Goal: Task Accomplishment & Management: Manage account settings

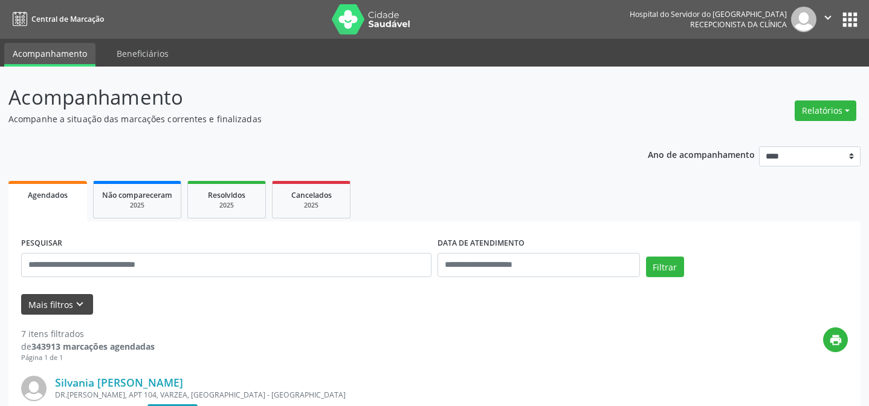
click at [74, 297] on icon "keyboard_arrow_down" at bounding box center [79, 303] width 13 height 13
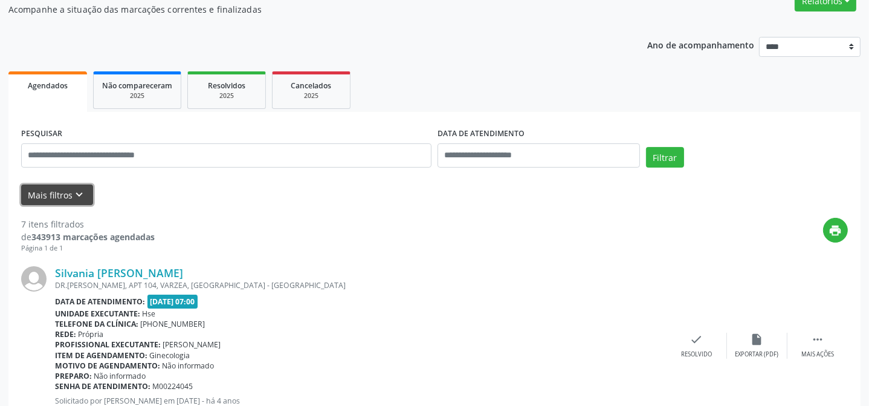
scroll to position [109, 0]
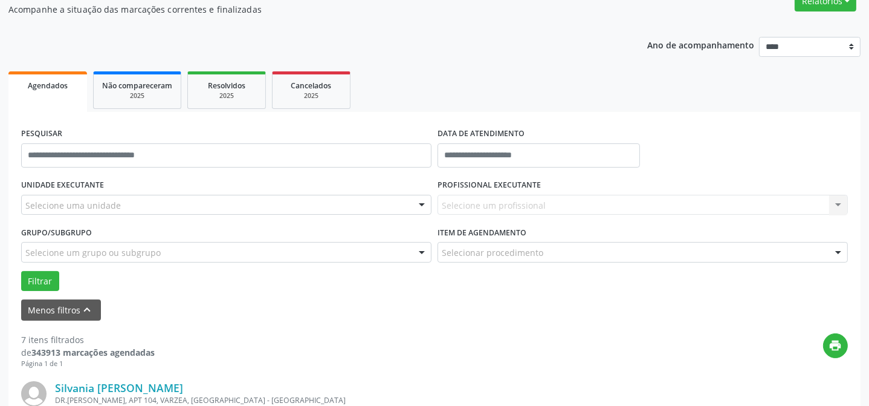
click at [392, 205] on div "Selecione uma unidade" at bounding box center [226, 205] width 410 height 21
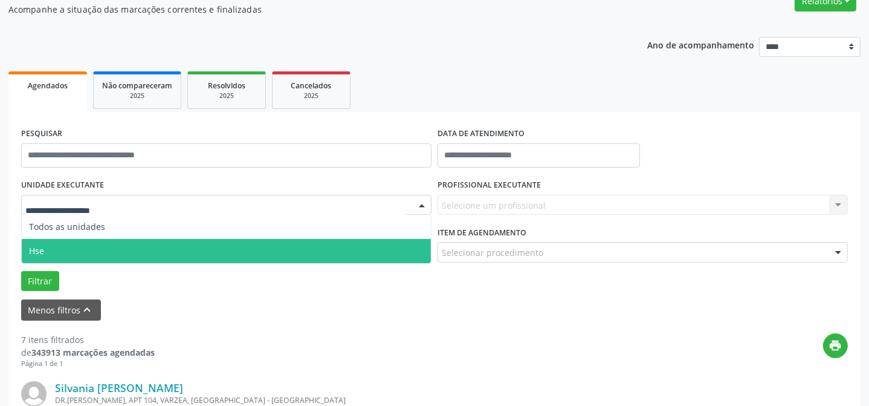
click at [358, 257] on span "Hse" at bounding box center [226, 251] width 409 height 24
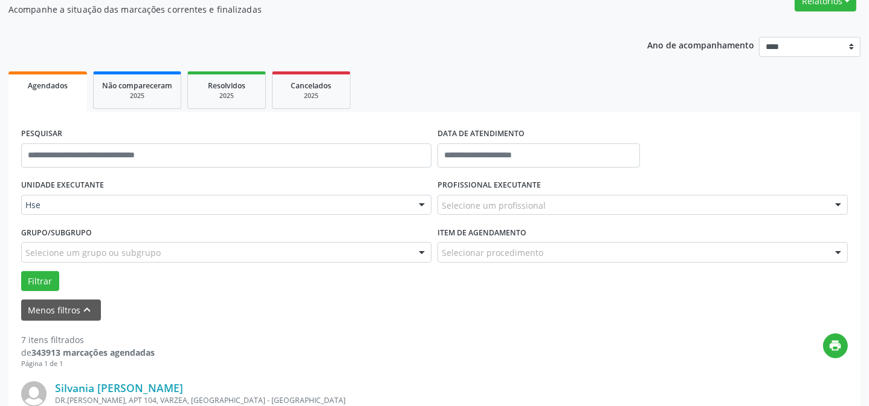
click at [810, 207] on div "Selecione um profissional" at bounding box center [643, 205] width 410 height 21
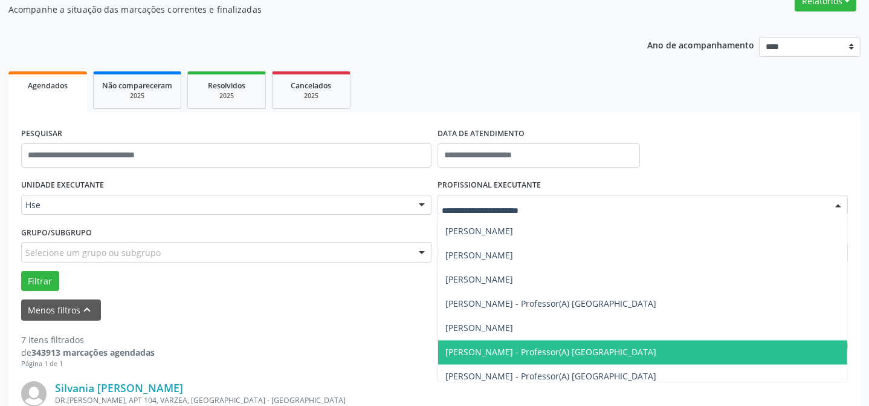
scroll to position [7253, 0]
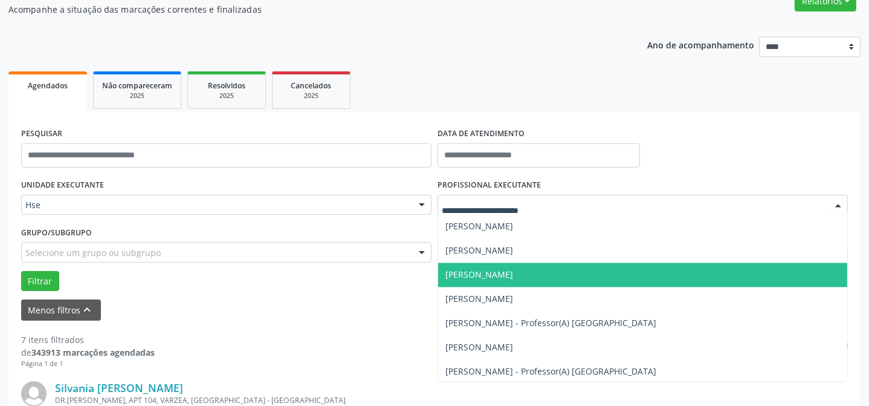
click at [616, 276] on span "[PERSON_NAME]" at bounding box center [642, 275] width 409 height 24
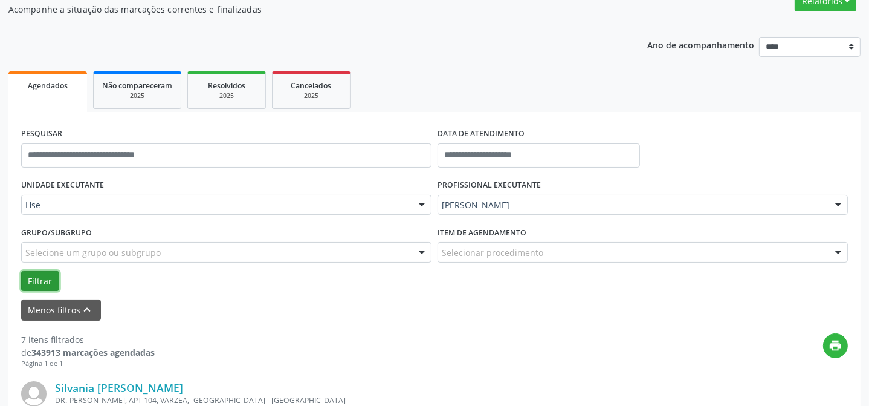
click at [30, 276] on button "Filtrar" at bounding box center [40, 281] width 38 height 21
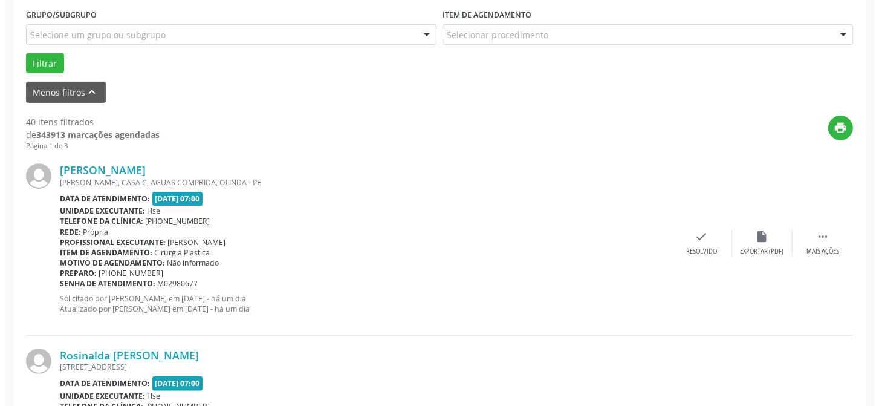
scroll to position [329, 0]
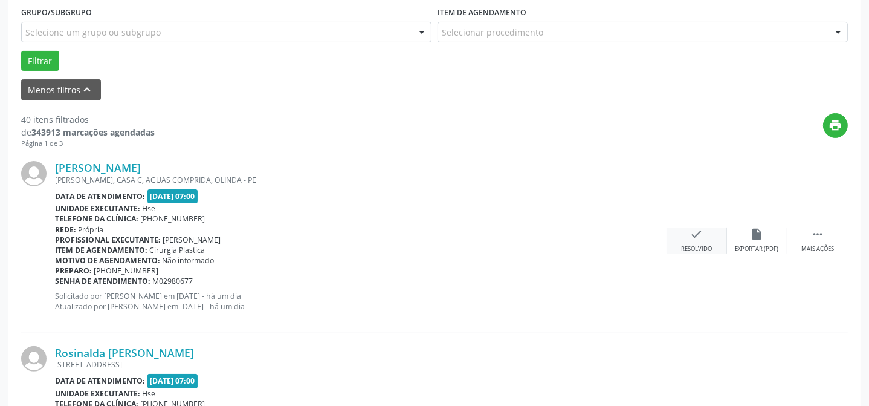
click at [702, 233] on icon "check" at bounding box center [696, 233] width 13 height 13
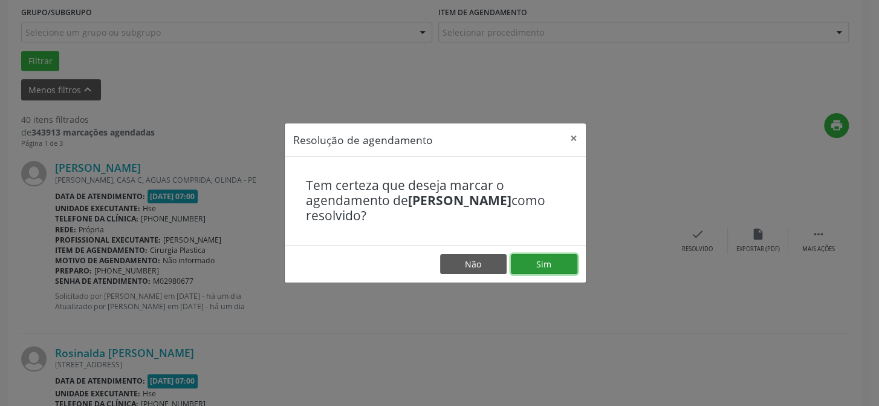
click at [561, 266] on button "Sim" at bounding box center [544, 264] width 66 height 21
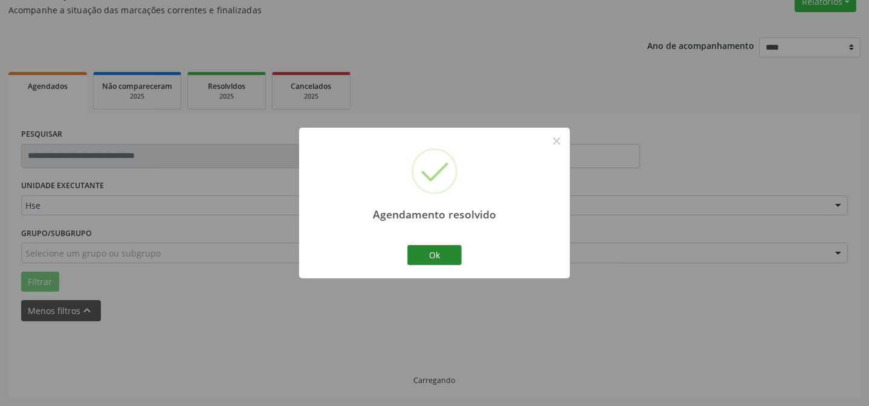
scroll to position [121, 0]
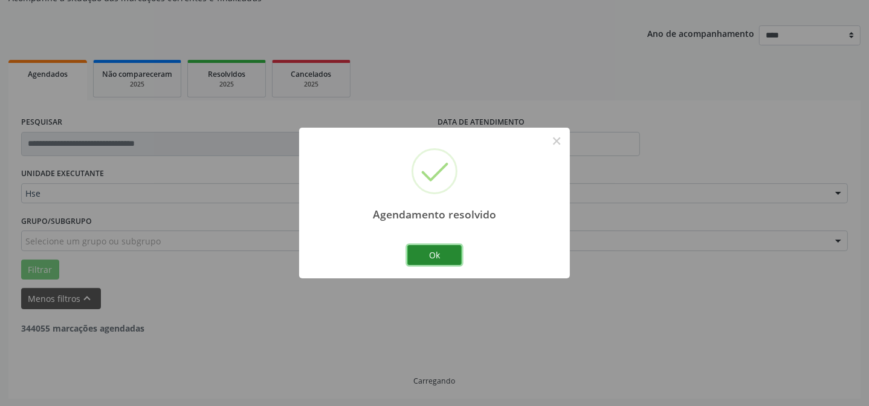
click at [444, 259] on button "Ok" at bounding box center [434, 255] width 54 height 21
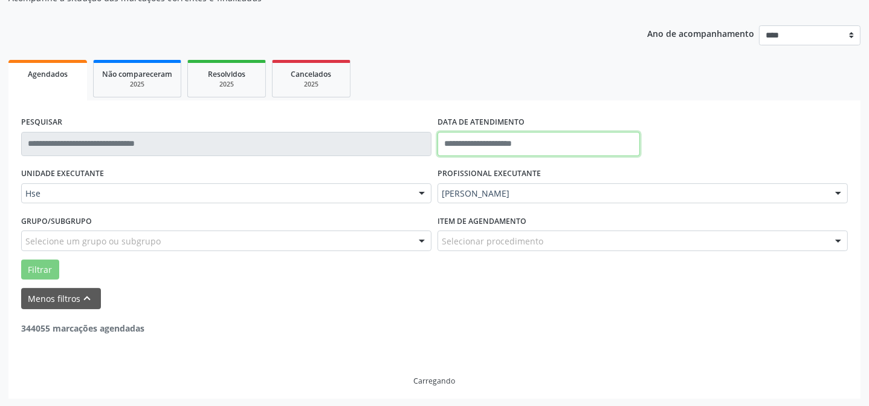
click at [580, 147] on input "text" at bounding box center [539, 144] width 202 height 24
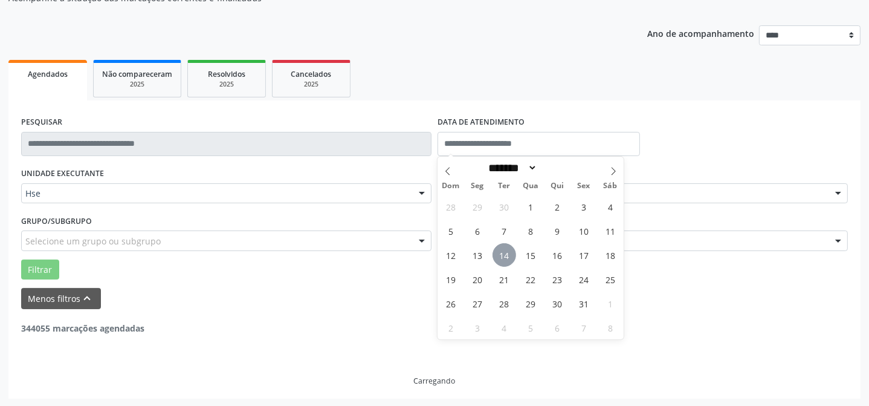
click at [503, 256] on span "14" at bounding box center [505, 255] width 24 height 24
type input "**********"
click at [503, 256] on span "14" at bounding box center [505, 255] width 24 height 24
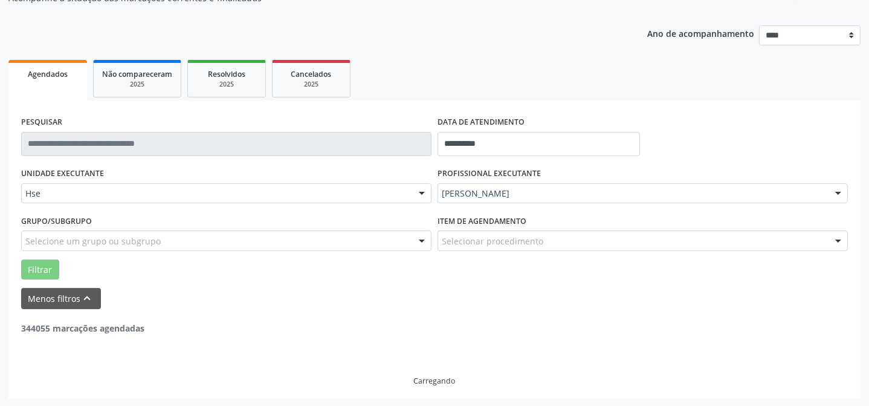
click at [503, 256] on div "Item de agendamento Selecionar procedimento #0000 - Alergologia #0001 - Angiolo…" at bounding box center [643, 235] width 416 height 47
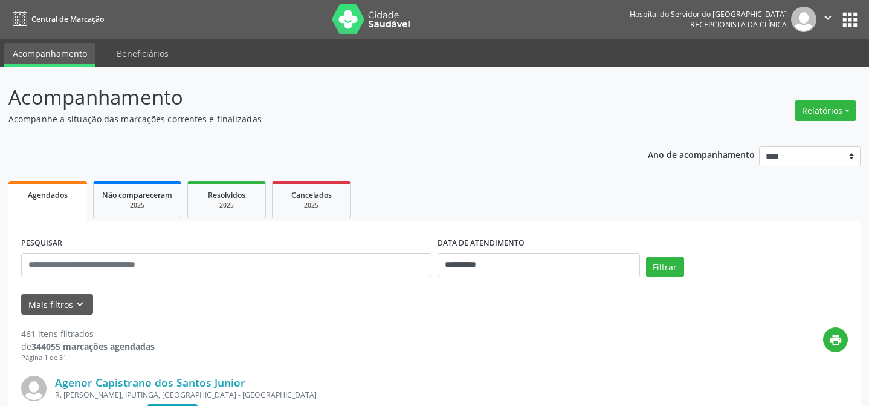
scroll to position [121, 0]
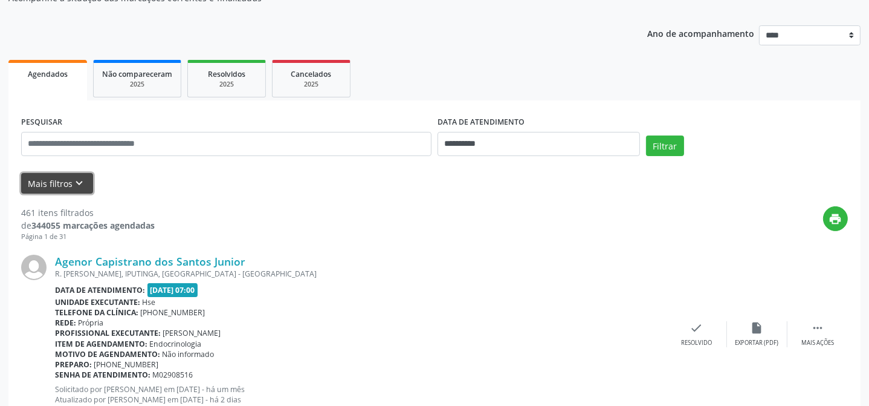
click at [70, 181] on button "Mais filtros keyboard_arrow_down" at bounding box center [57, 183] width 72 height 21
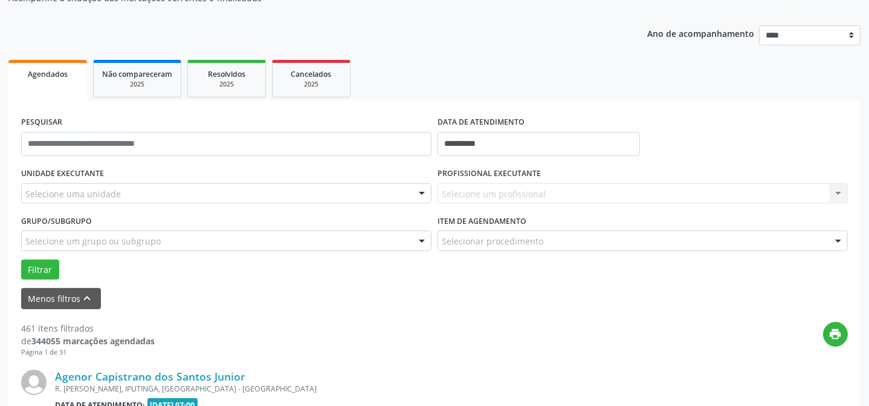
click at [155, 200] on div "Selecione uma unidade" at bounding box center [226, 193] width 410 height 21
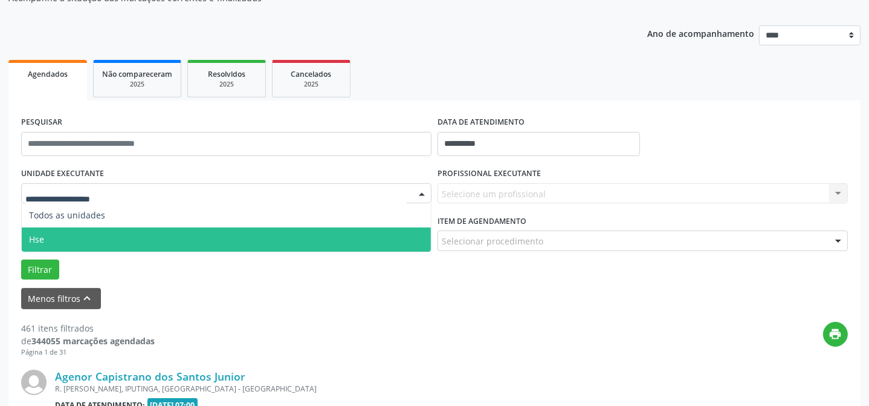
click at [127, 236] on span "Hse" at bounding box center [226, 239] width 409 height 24
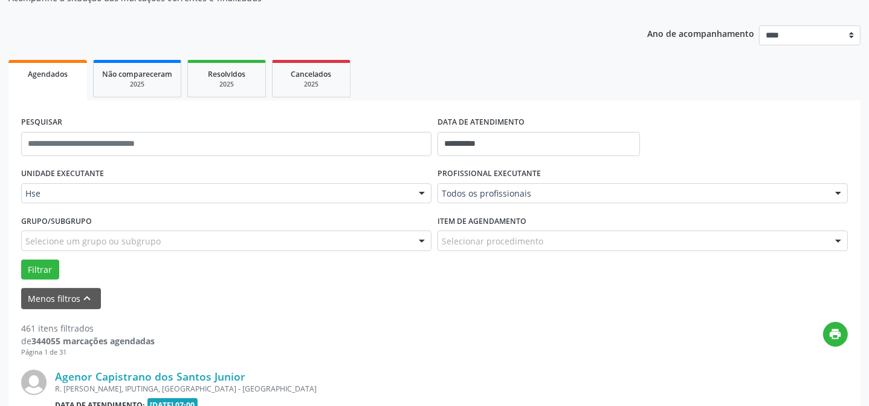
click at [838, 189] on div at bounding box center [838, 194] width 18 height 21
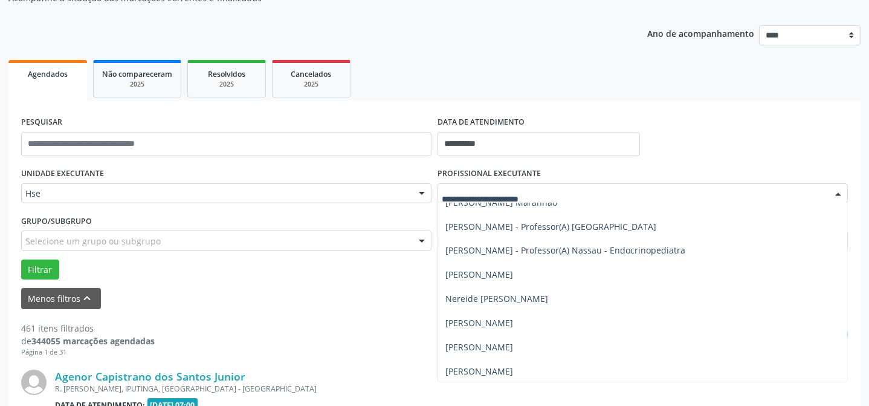
scroll to position [7198, 0]
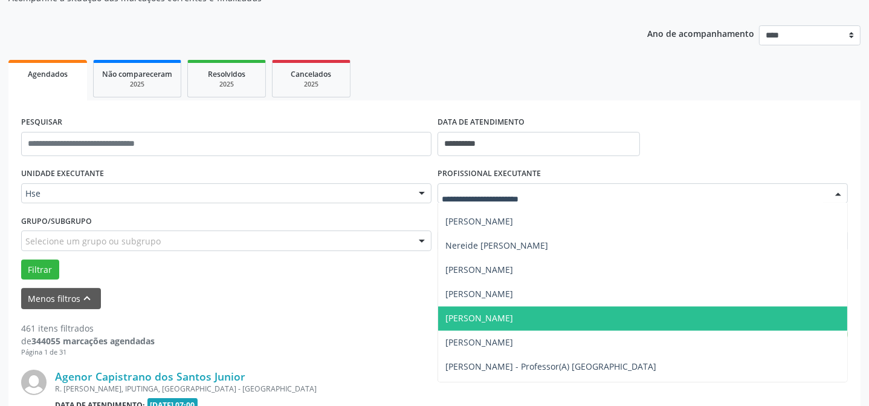
click at [606, 319] on span "[PERSON_NAME]" at bounding box center [642, 318] width 409 height 24
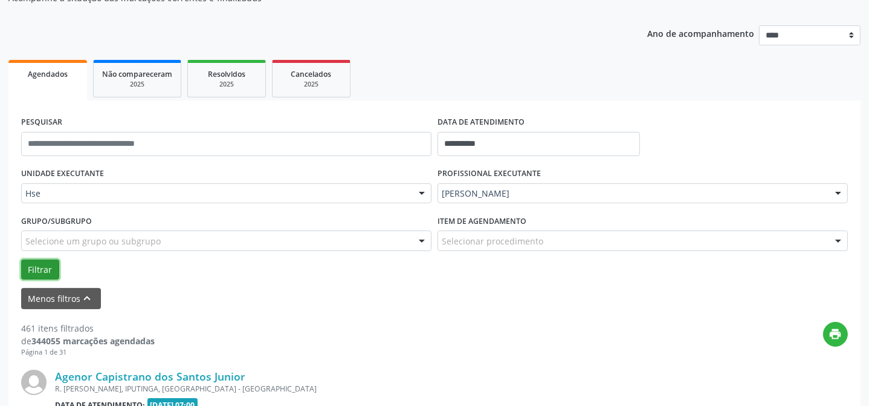
click at [42, 269] on button "Filtrar" at bounding box center [40, 269] width 38 height 21
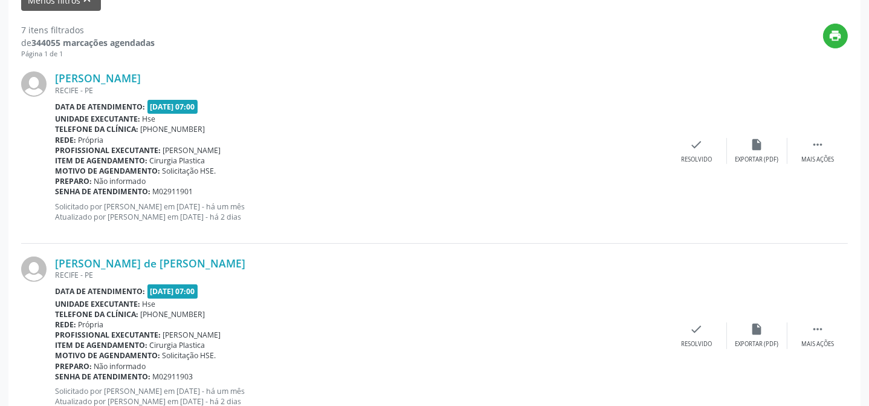
scroll to position [450, 0]
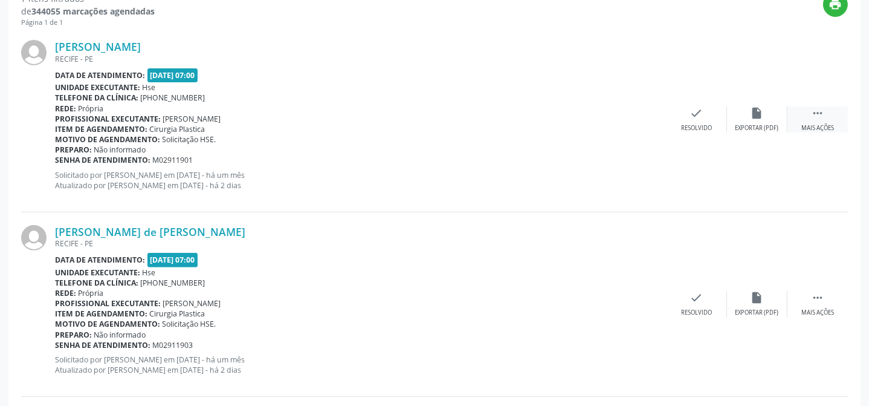
click at [810, 117] on div " Mais ações" at bounding box center [818, 119] width 60 height 26
click at [746, 124] on div "Não compareceu" at bounding box center [756, 128] width 51 height 8
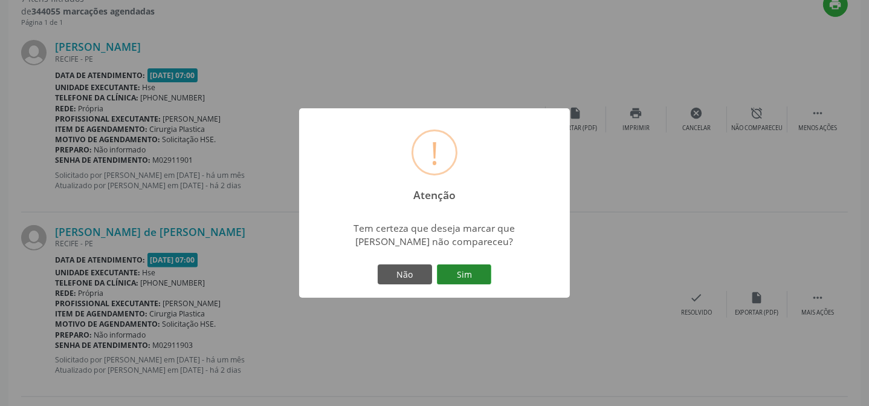
click at [462, 274] on button "Sim" at bounding box center [464, 274] width 54 height 21
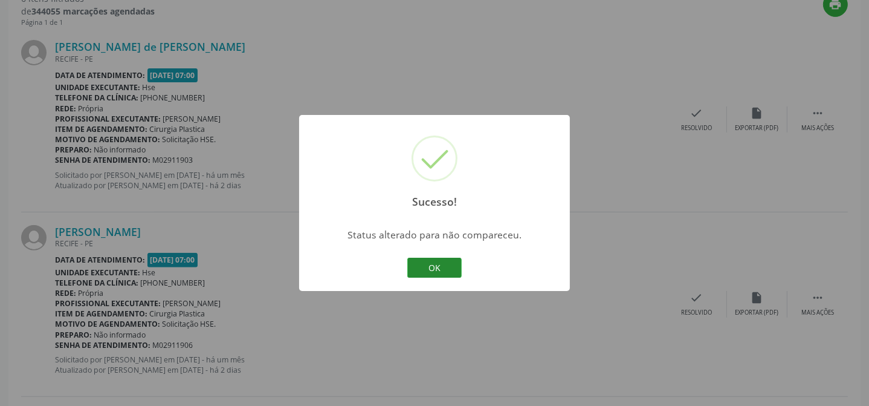
click at [453, 272] on button "OK" at bounding box center [434, 267] width 54 height 21
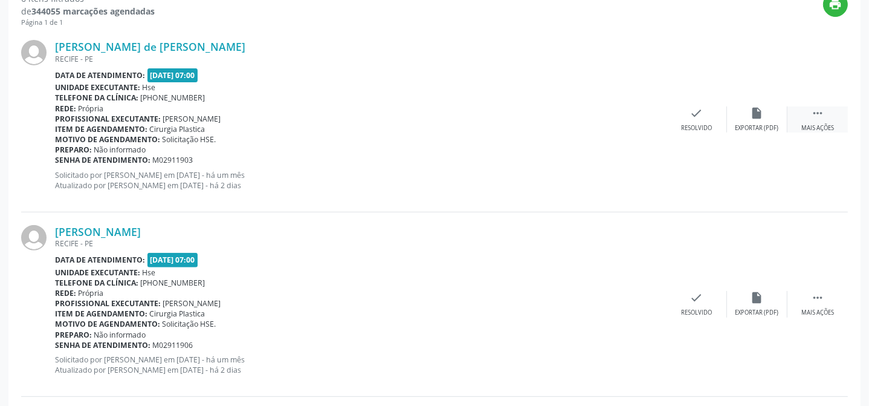
click at [825, 115] on div " Mais ações" at bounding box center [818, 119] width 60 height 26
click at [748, 118] on div "alarm_off Não compareceu" at bounding box center [757, 119] width 60 height 26
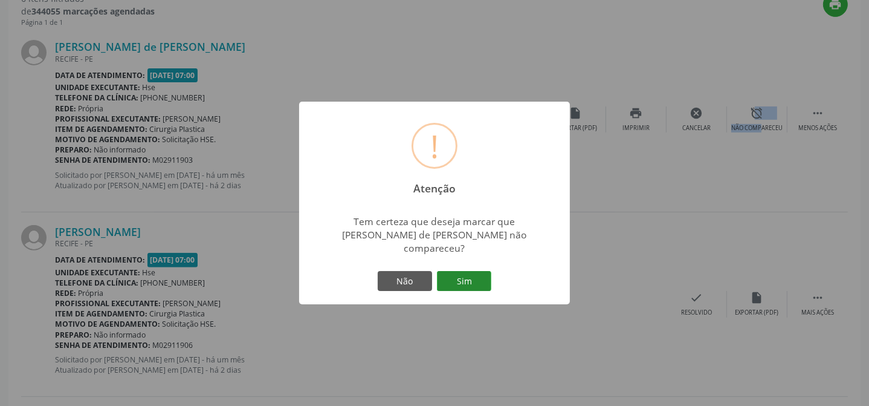
click at [481, 275] on button "Sim" at bounding box center [464, 281] width 54 height 21
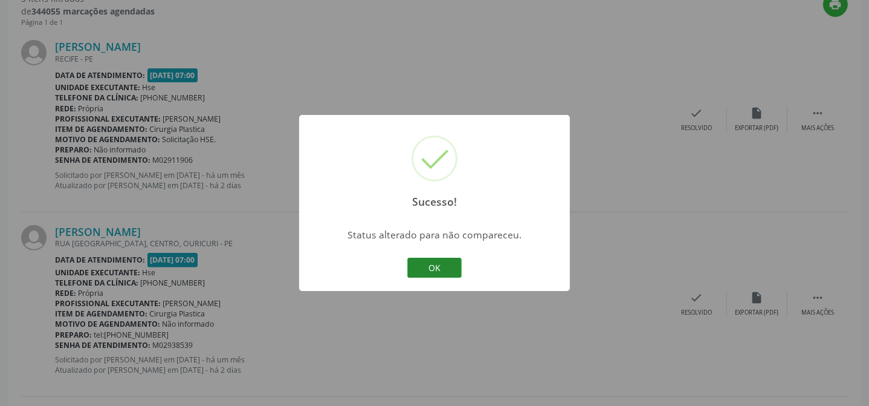
click at [447, 268] on button "OK" at bounding box center [434, 267] width 54 height 21
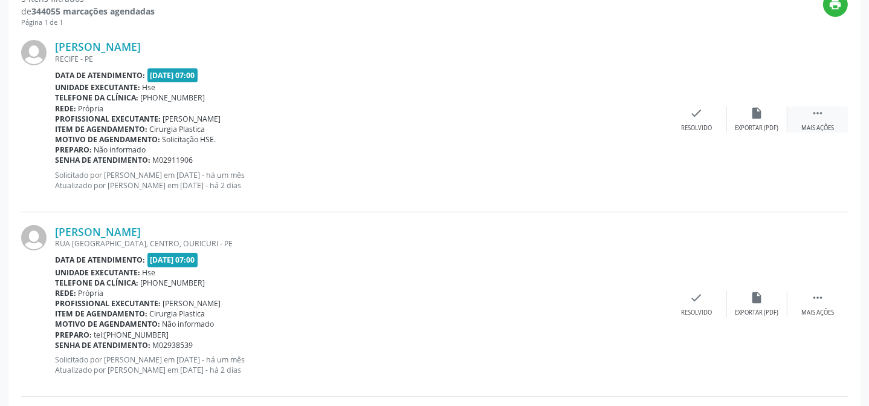
click at [815, 115] on icon "" at bounding box center [817, 112] width 13 height 13
click at [749, 125] on div "Não compareceu" at bounding box center [756, 128] width 51 height 8
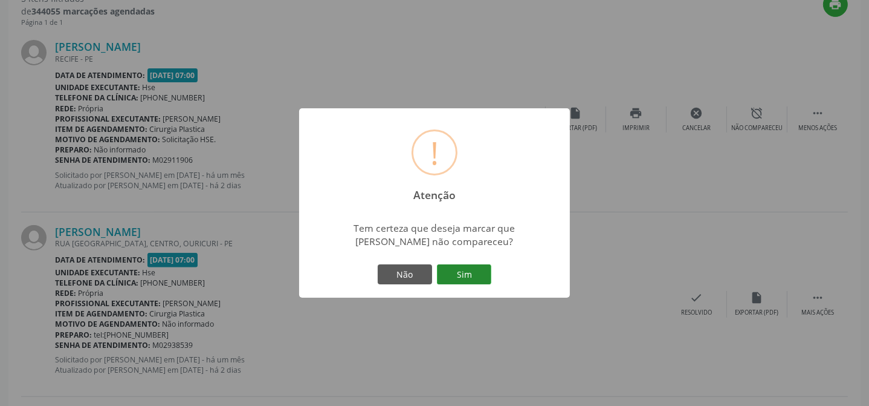
click at [481, 283] on button "Sim" at bounding box center [464, 274] width 54 height 21
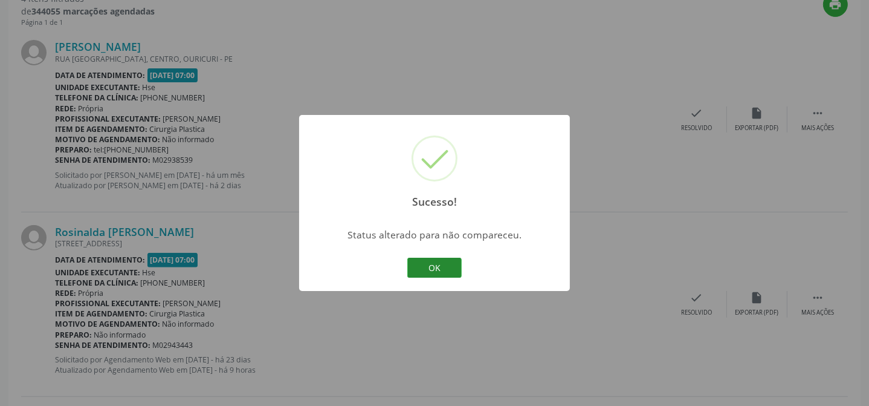
click at [443, 270] on button "OK" at bounding box center [434, 267] width 54 height 21
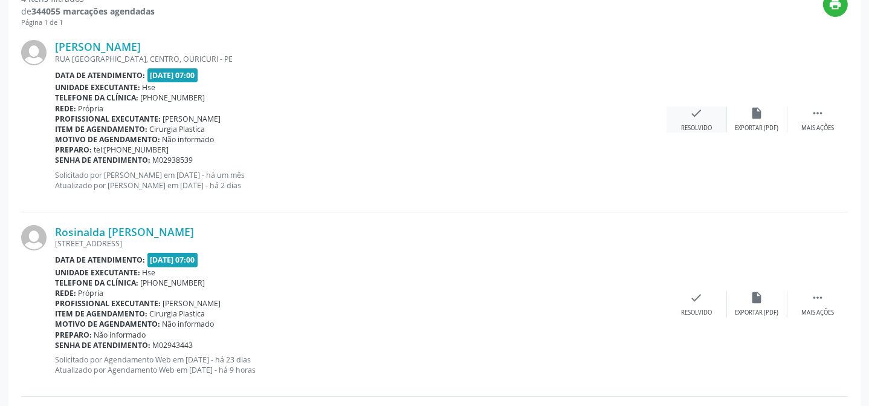
click at [695, 121] on div "check Resolvido" at bounding box center [697, 119] width 60 height 26
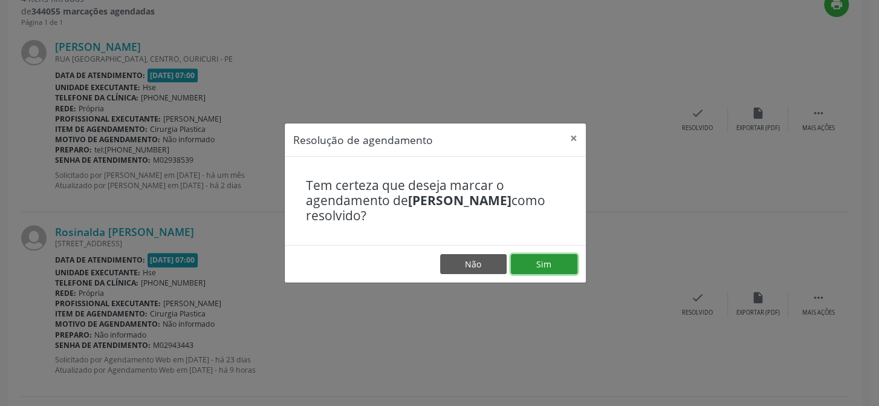
click at [546, 260] on button "Sim" at bounding box center [544, 264] width 66 height 21
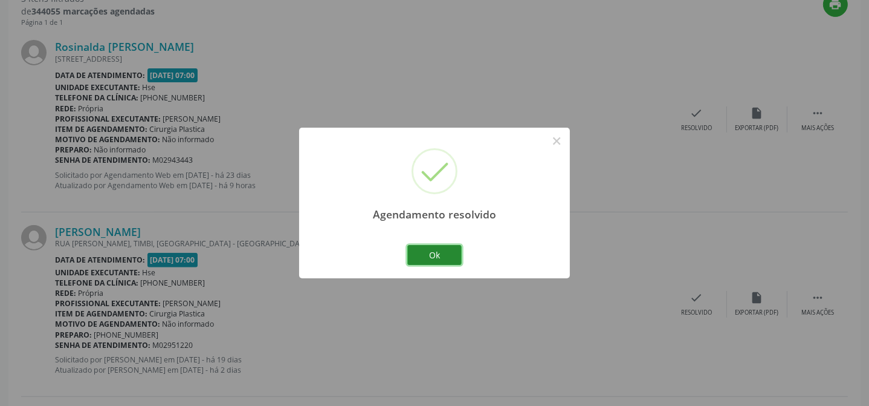
click at [423, 250] on button "Ok" at bounding box center [434, 255] width 54 height 21
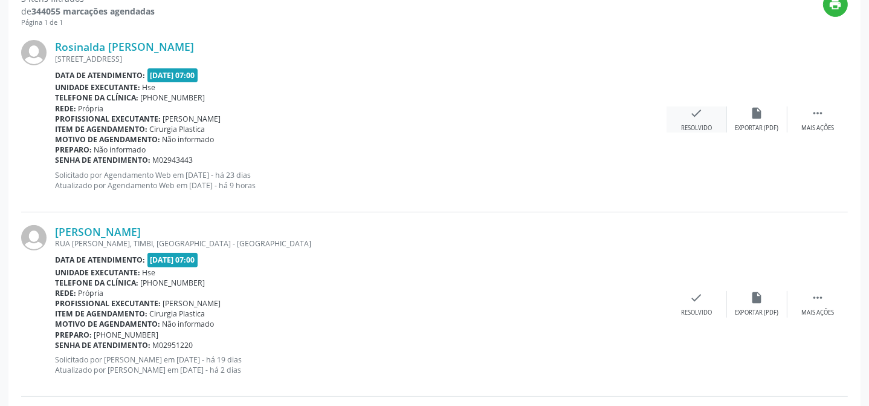
click at [702, 125] on div "Resolvido" at bounding box center [696, 128] width 31 height 8
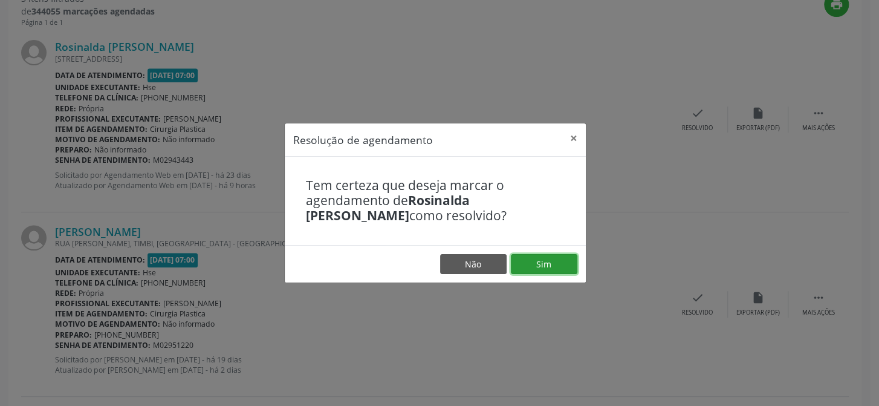
click at [568, 267] on button "Sim" at bounding box center [544, 264] width 66 height 21
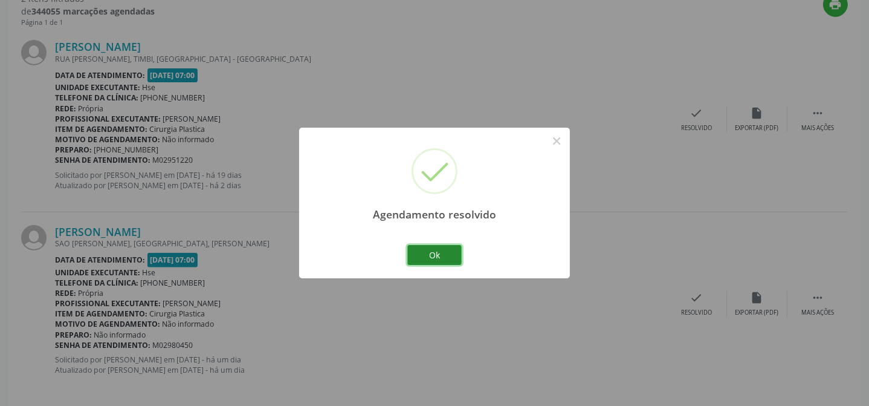
click at [430, 253] on button "Ok" at bounding box center [434, 255] width 54 height 21
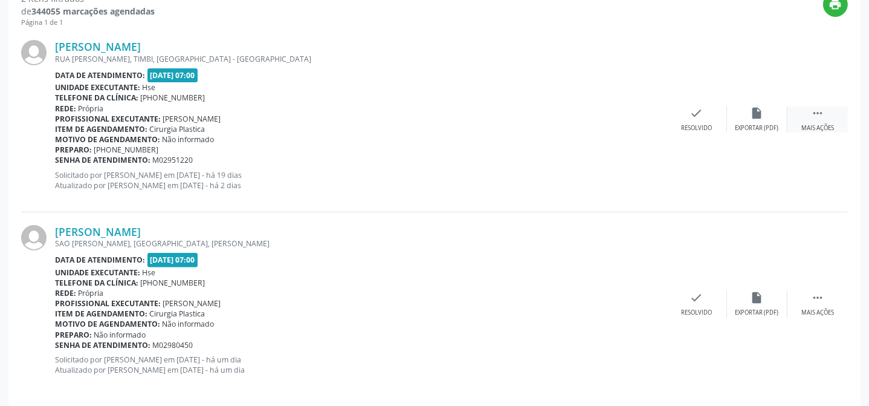
click at [826, 110] on div " Mais ações" at bounding box center [818, 119] width 60 height 26
click at [745, 119] on div "alarm_off Não compareceu" at bounding box center [757, 119] width 60 height 26
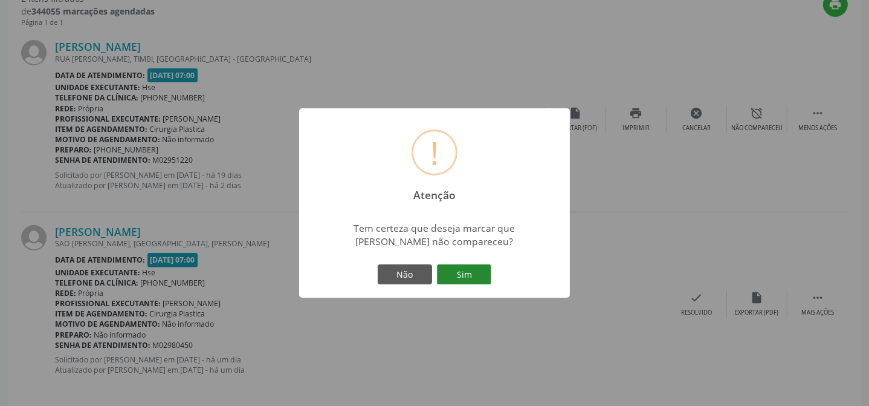
click at [469, 276] on button "Sim" at bounding box center [464, 274] width 54 height 21
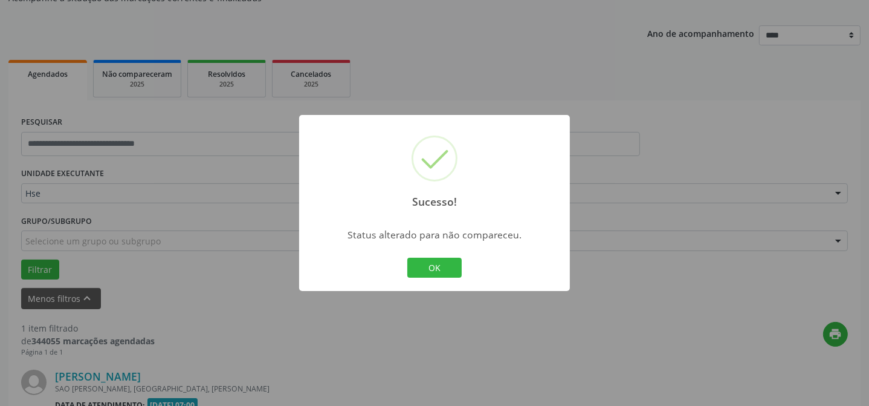
scroll to position [277, 0]
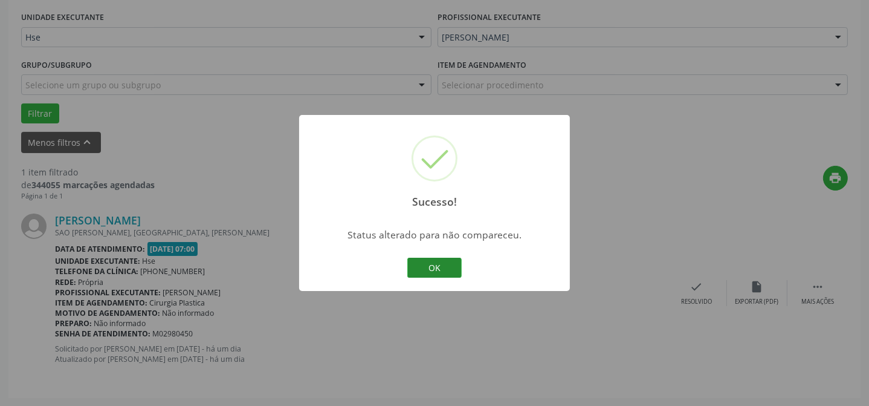
click at [448, 271] on button "OK" at bounding box center [434, 267] width 54 height 21
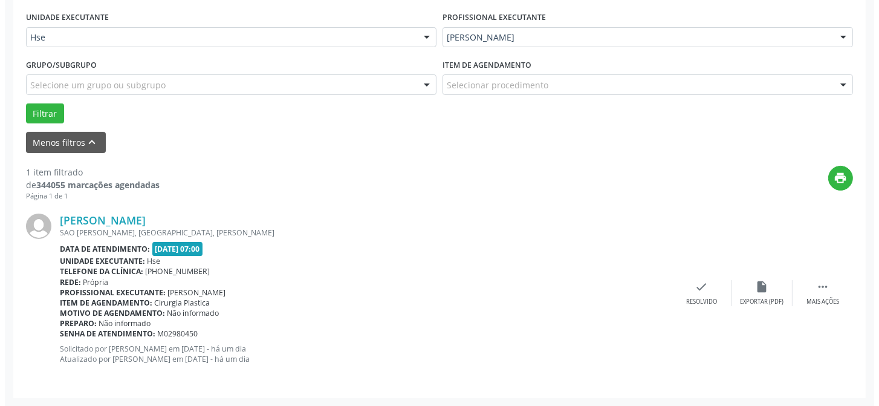
scroll to position [276, 0]
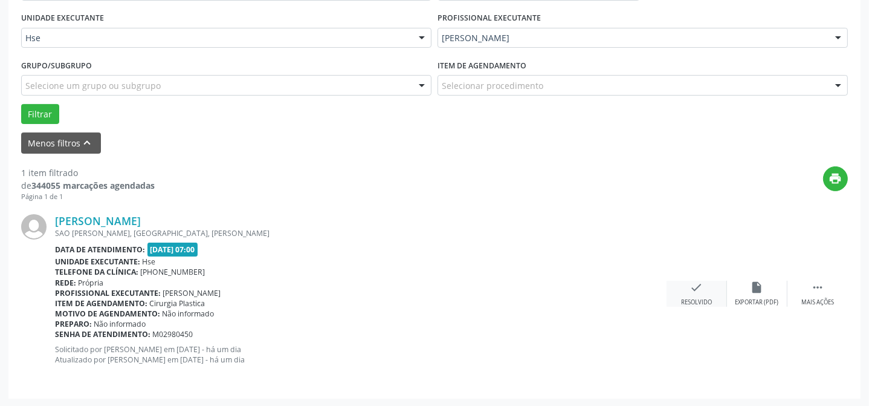
click at [699, 280] on icon "check" at bounding box center [696, 286] width 13 height 13
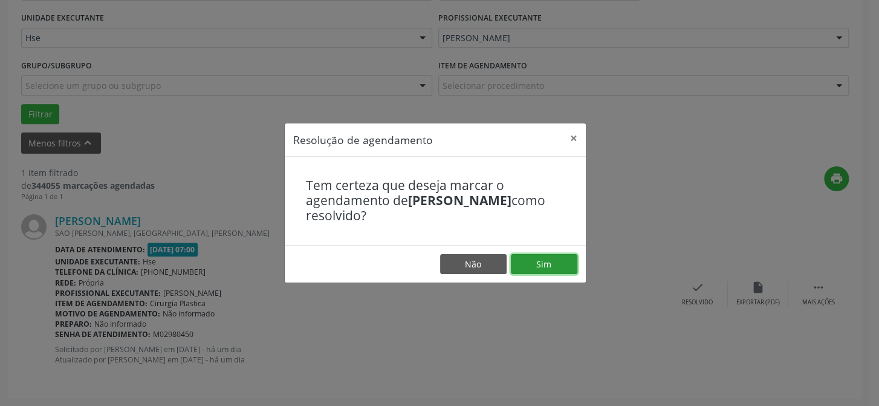
click at [542, 264] on button "Sim" at bounding box center [544, 264] width 66 height 21
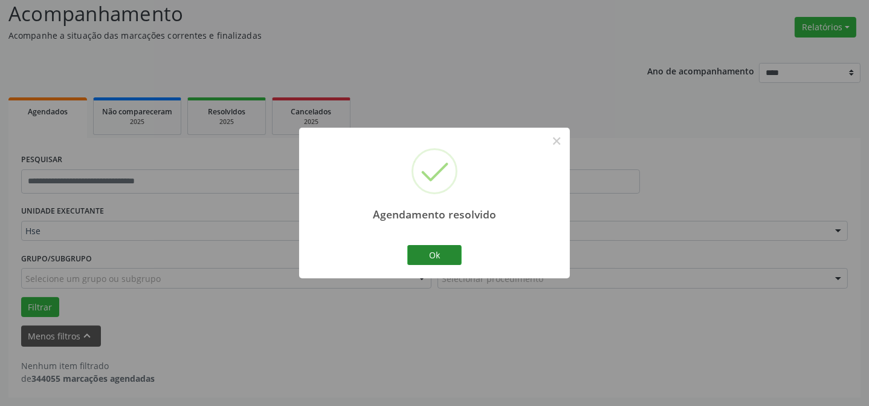
scroll to position [82, 0]
click at [447, 255] on button "Ok" at bounding box center [434, 255] width 54 height 21
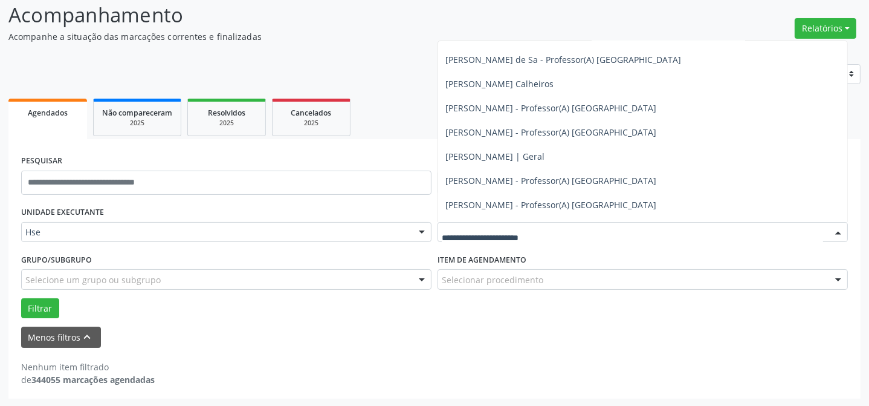
scroll to position [1703, 0]
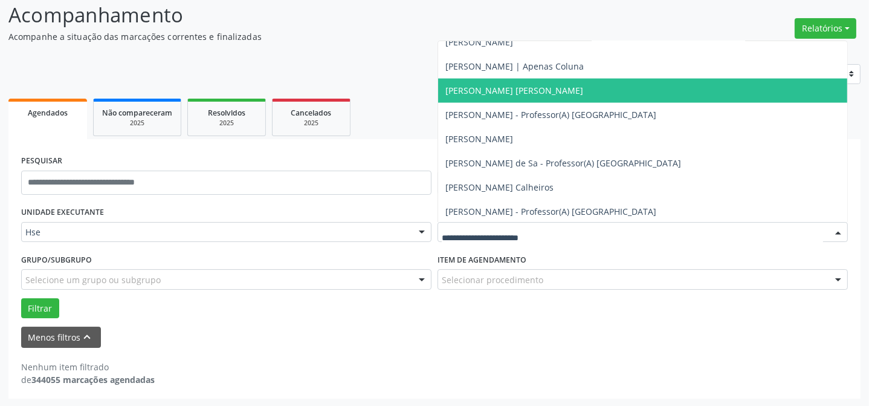
click at [606, 89] on span "[PERSON_NAME] [PERSON_NAME]" at bounding box center [642, 91] width 409 height 24
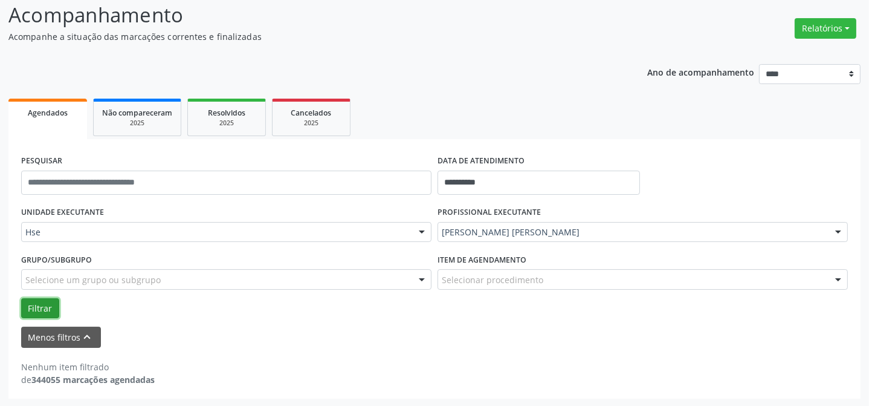
click at [29, 307] on button "Filtrar" at bounding box center [40, 308] width 38 height 21
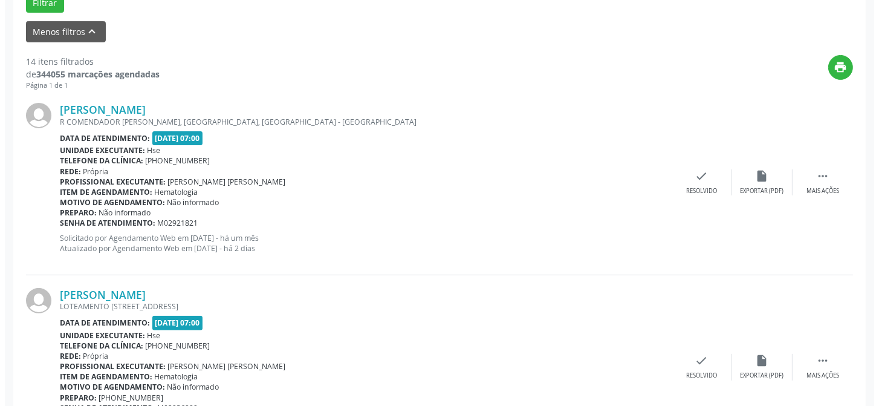
scroll to position [412, 0]
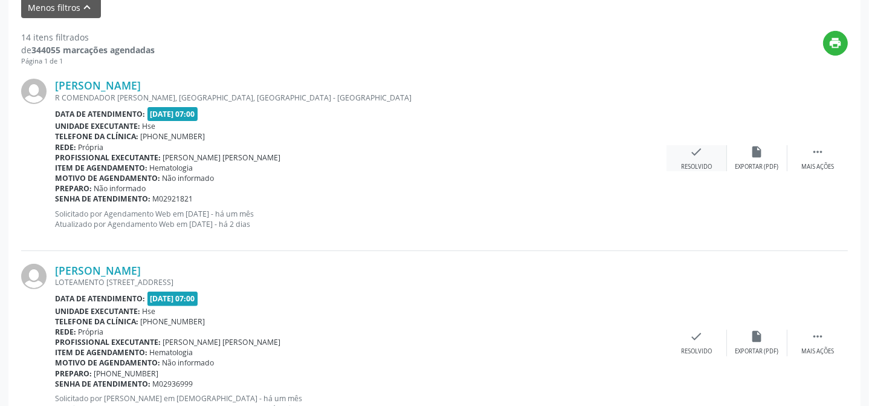
click at [694, 158] on div "check Resolvido" at bounding box center [697, 158] width 60 height 26
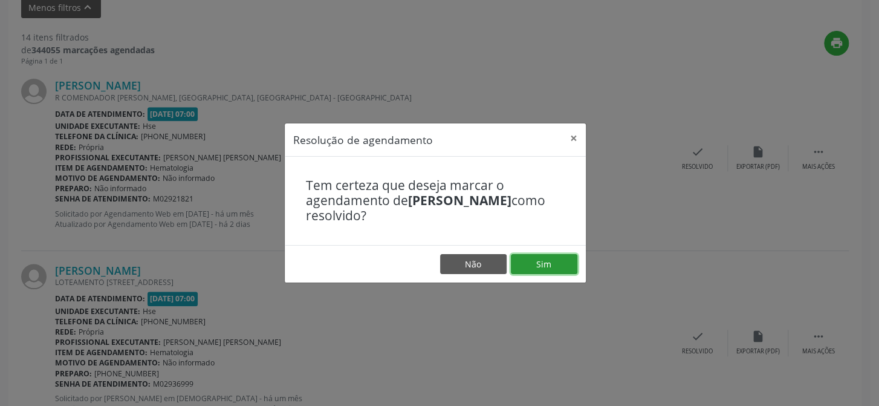
click at [562, 265] on button "Sim" at bounding box center [544, 264] width 66 height 21
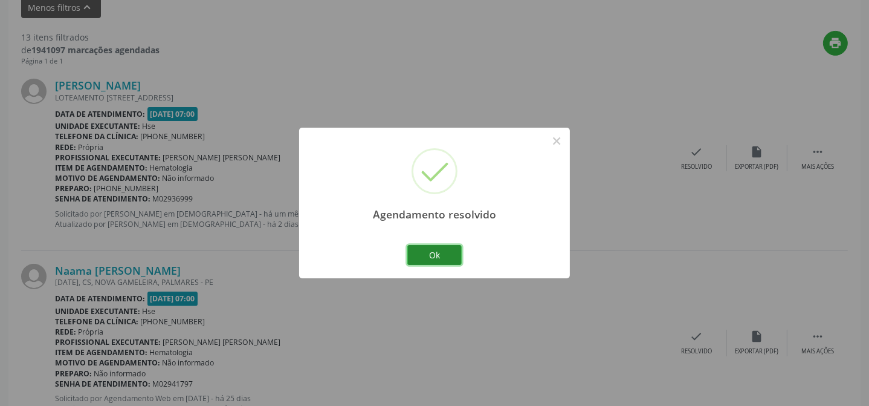
click at [447, 256] on button "Ok" at bounding box center [434, 255] width 54 height 21
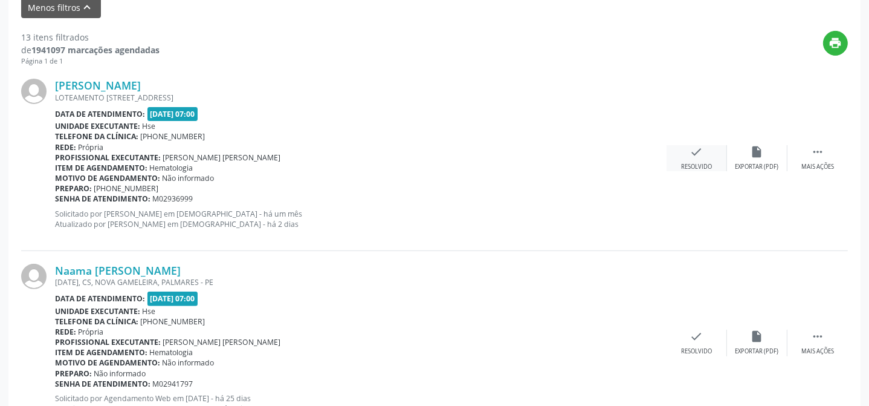
click at [688, 163] on div "Resolvido" at bounding box center [696, 167] width 31 height 8
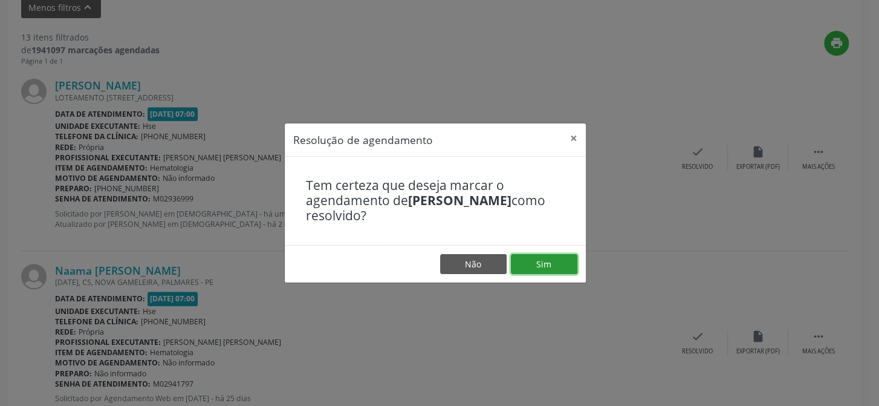
click at [555, 261] on button "Sim" at bounding box center [544, 264] width 66 height 21
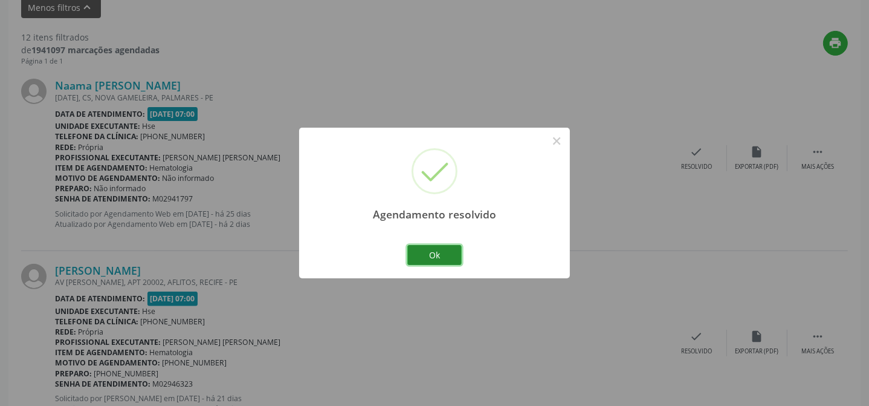
click at [441, 254] on button "Ok" at bounding box center [434, 255] width 54 height 21
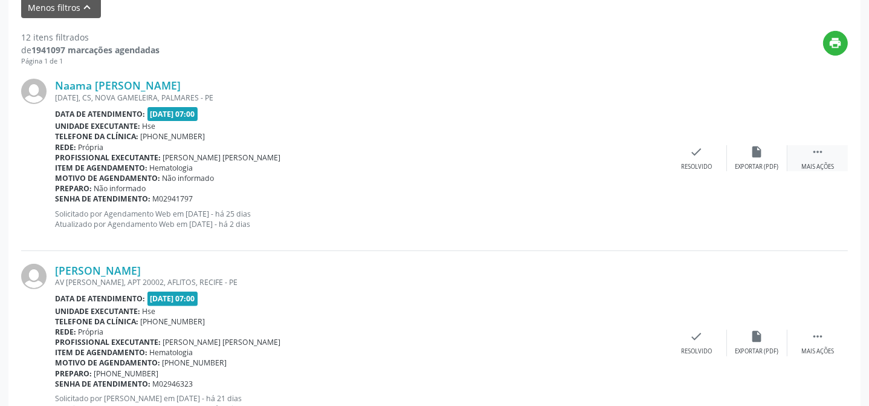
click at [827, 151] on div " Mais ações" at bounding box center [818, 158] width 60 height 26
click at [762, 158] on div "alarm_off Não compareceu" at bounding box center [757, 158] width 60 height 26
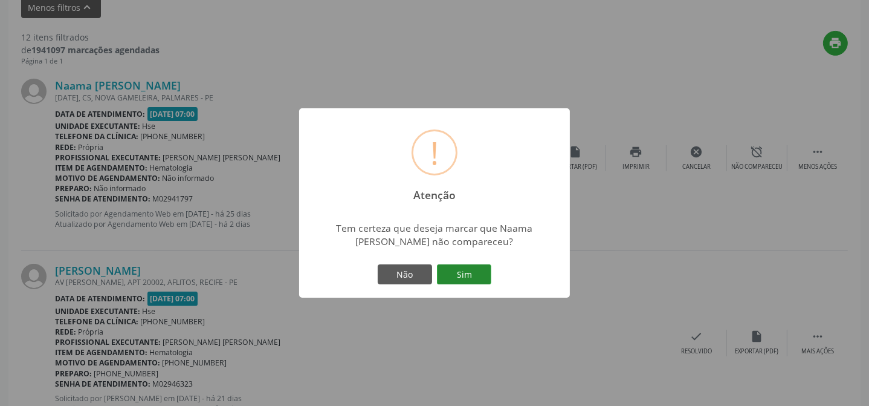
click at [484, 277] on button "Sim" at bounding box center [464, 274] width 54 height 21
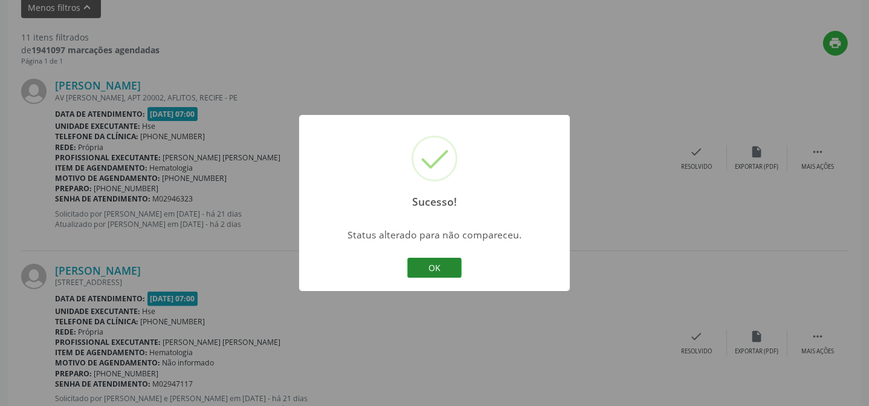
click at [444, 268] on button "OK" at bounding box center [434, 267] width 54 height 21
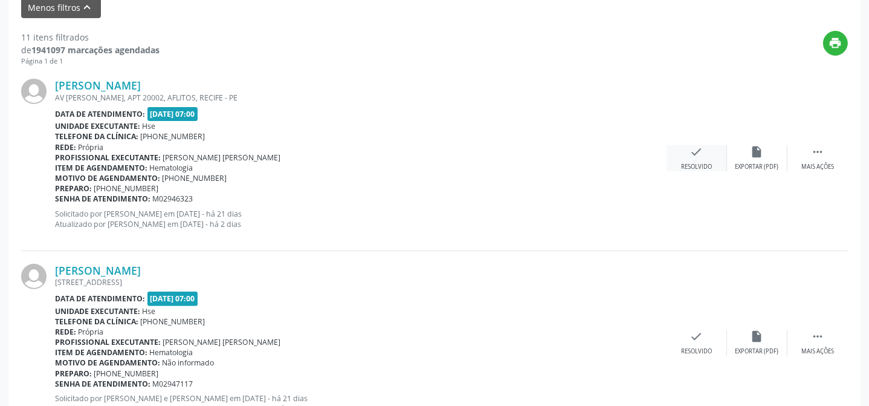
click at [689, 151] on div "check Resolvido" at bounding box center [697, 158] width 60 height 26
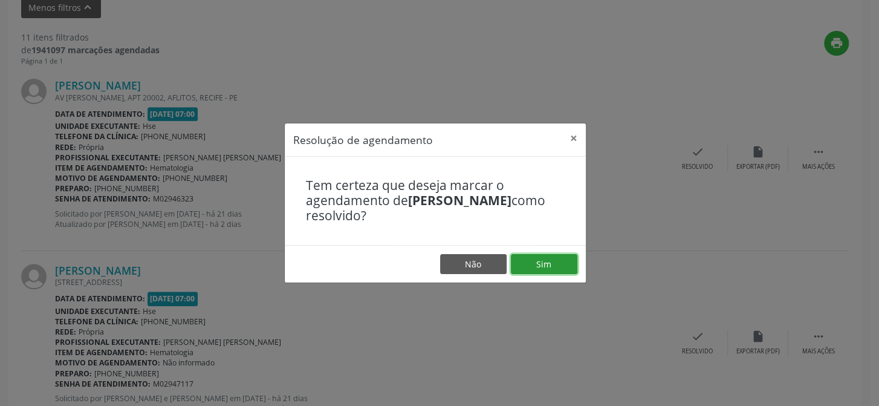
click at [534, 267] on button "Sim" at bounding box center [544, 264] width 66 height 21
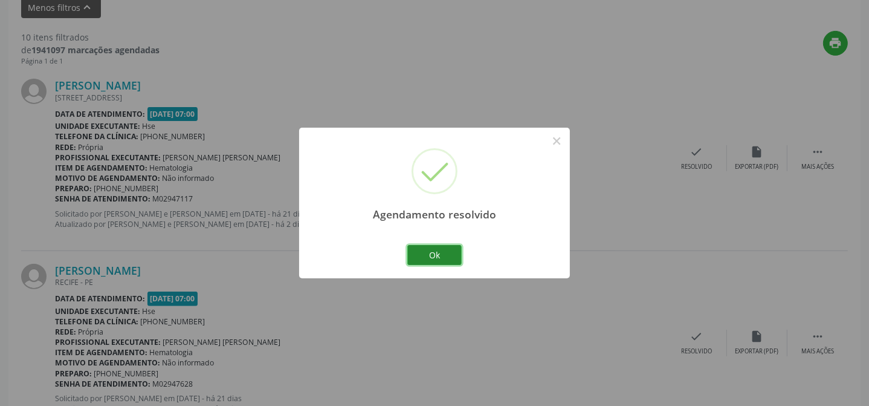
click at [447, 254] on button "Ok" at bounding box center [434, 255] width 54 height 21
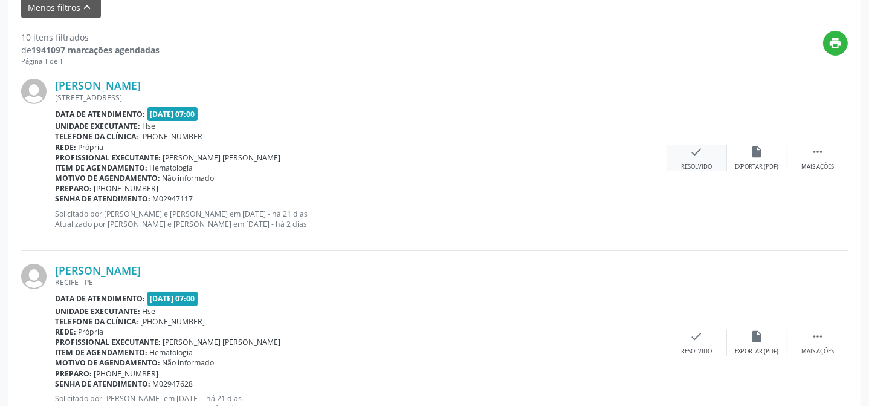
click at [696, 155] on icon "check" at bounding box center [696, 151] width 13 height 13
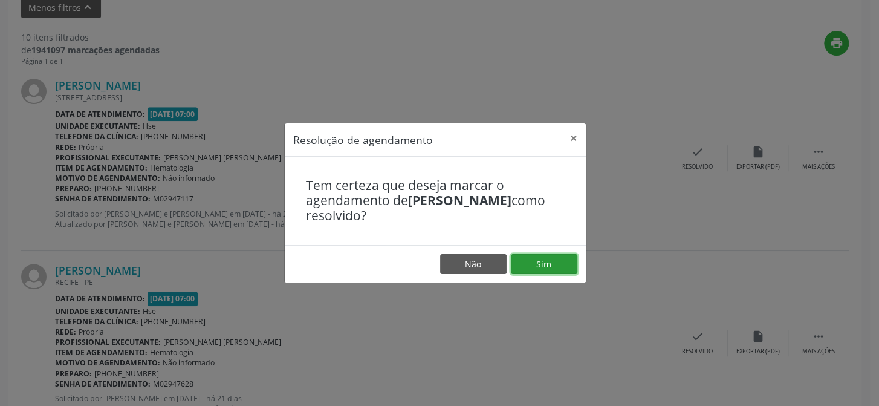
click at [555, 261] on button "Sim" at bounding box center [544, 264] width 66 height 21
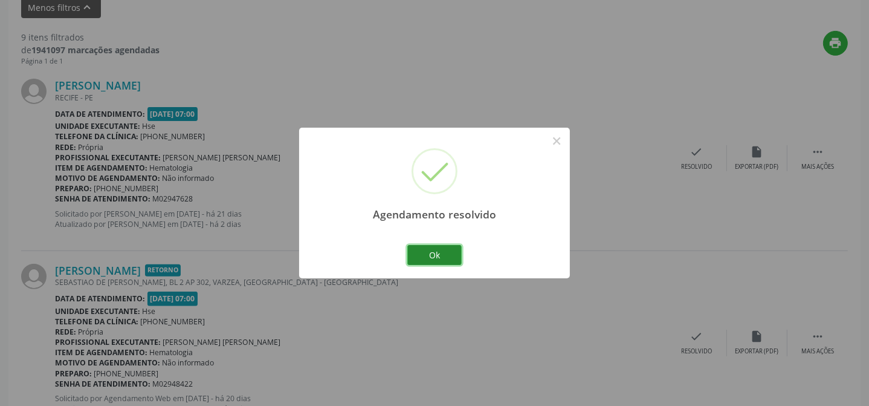
click at [438, 252] on button "Ok" at bounding box center [434, 255] width 54 height 21
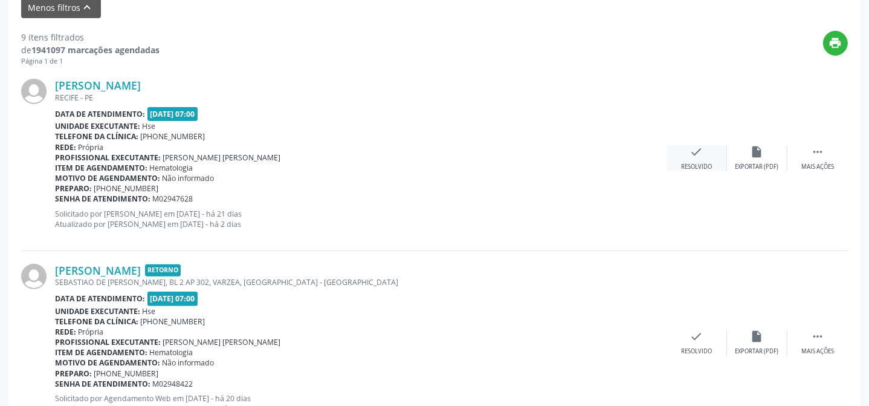
click at [702, 163] on div "Resolvido" at bounding box center [696, 167] width 31 height 8
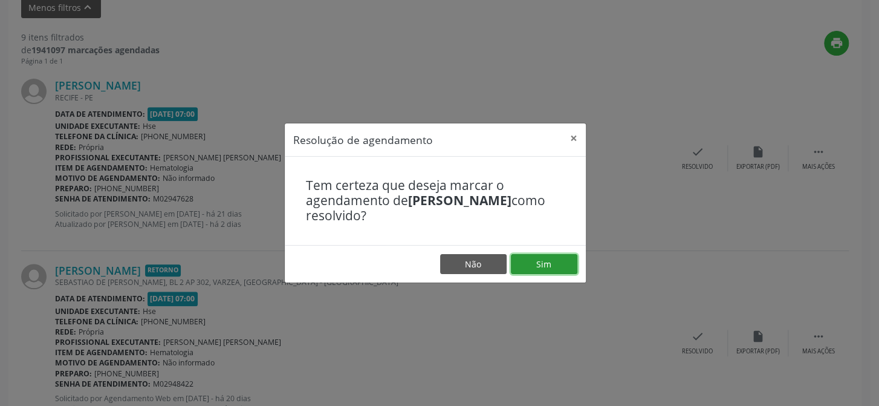
click at [543, 265] on button "Sim" at bounding box center [544, 264] width 66 height 21
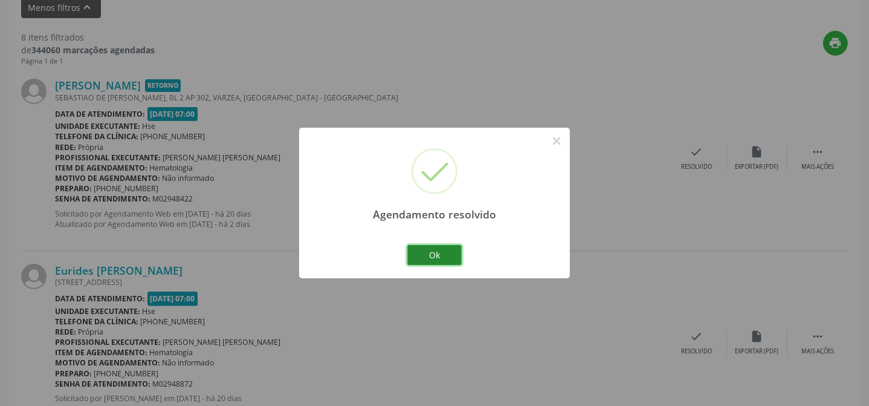
click at [455, 257] on button "Ok" at bounding box center [434, 255] width 54 height 21
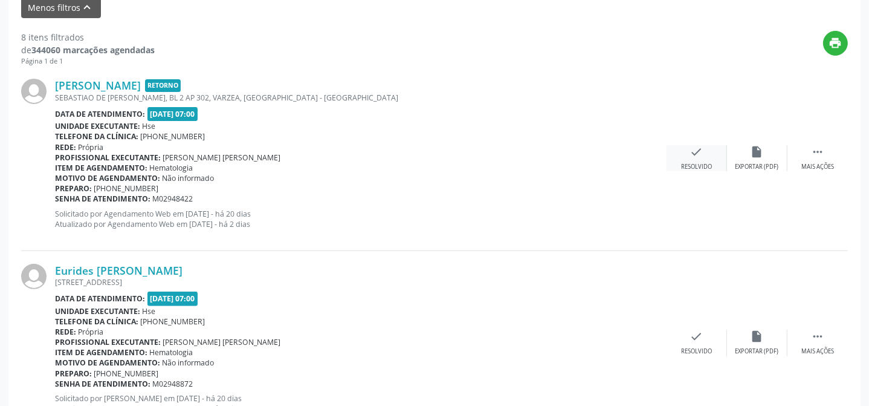
click at [693, 155] on icon "check" at bounding box center [696, 151] width 13 height 13
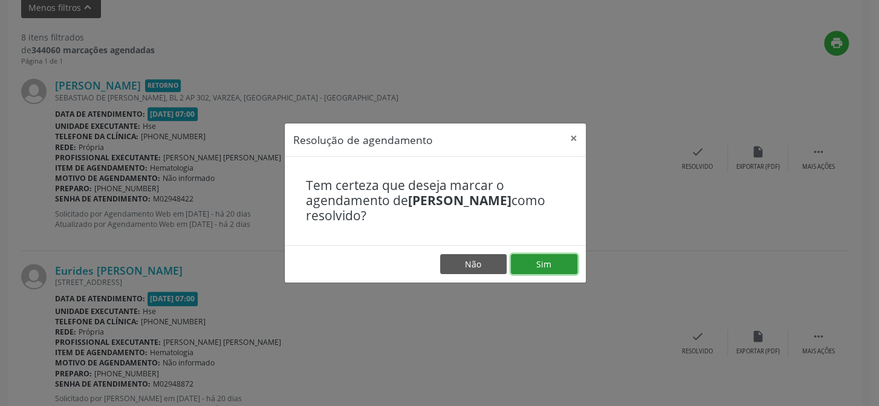
click at [558, 265] on button "Sim" at bounding box center [544, 264] width 66 height 21
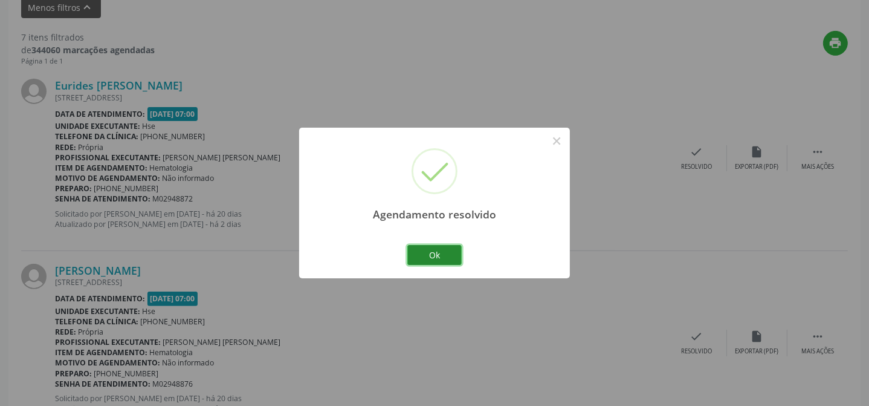
click at [436, 264] on button "Ok" at bounding box center [434, 255] width 54 height 21
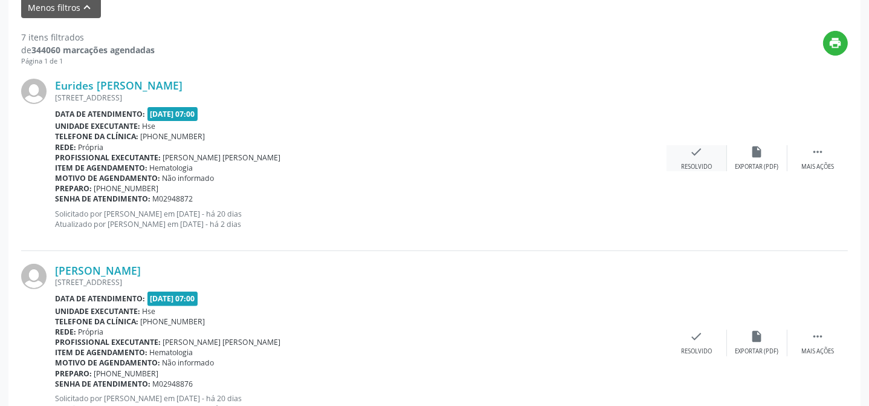
click at [707, 145] on div "check Resolvido" at bounding box center [697, 158] width 60 height 26
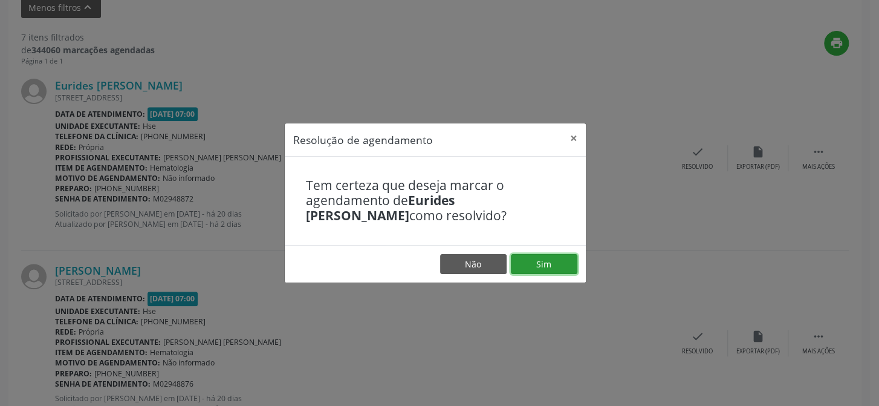
click at [562, 268] on button "Sim" at bounding box center [544, 264] width 66 height 21
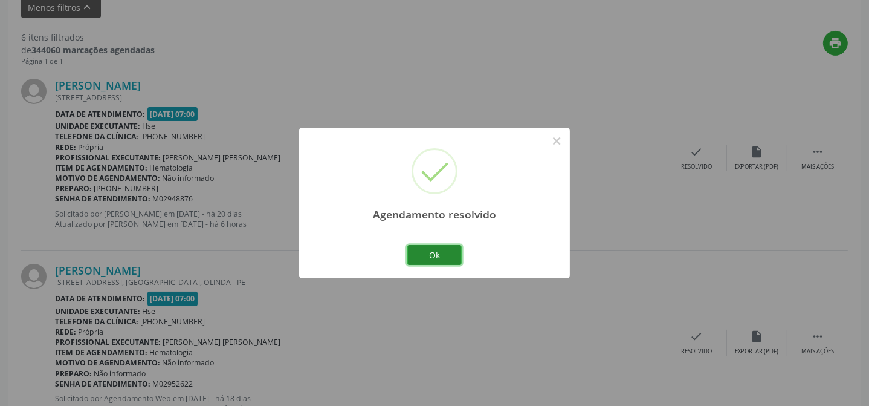
click at [445, 254] on button "Ok" at bounding box center [434, 255] width 54 height 21
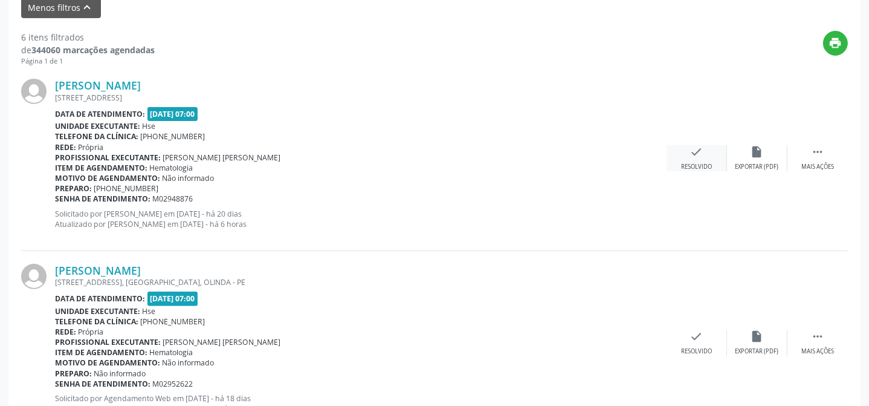
click at [696, 152] on icon "check" at bounding box center [696, 151] width 13 height 13
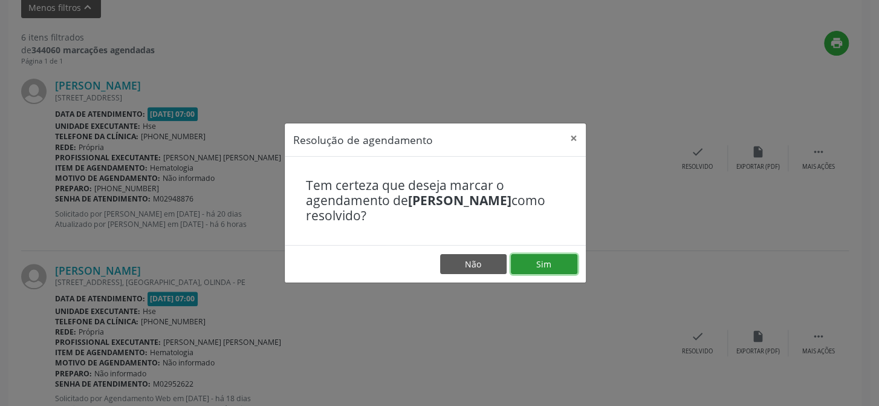
click at [545, 264] on button "Sim" at bounding box center [544, 264] width 66 height 21
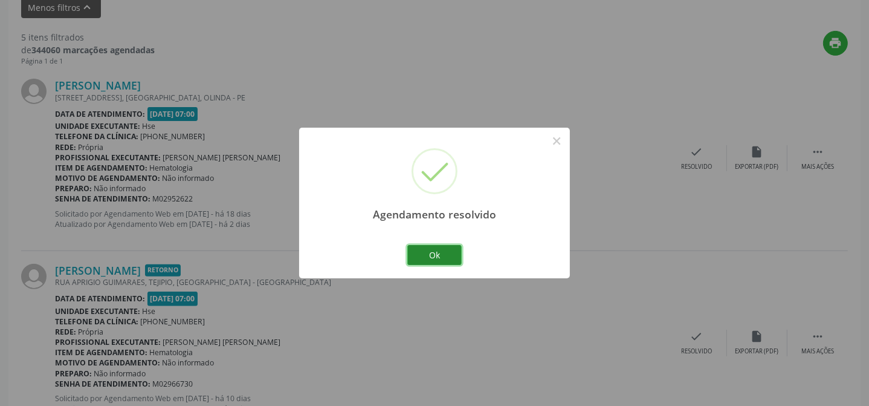
click at [448, 259] on button "Ok" at bounding box center [434, 255] width 54 height 21
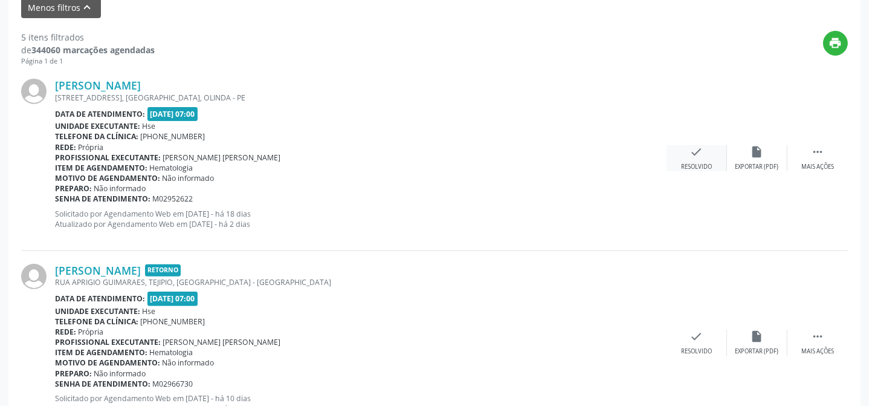
click at [694, 155] on icon "check" at bounding box center [696, 151] width 13 height 13
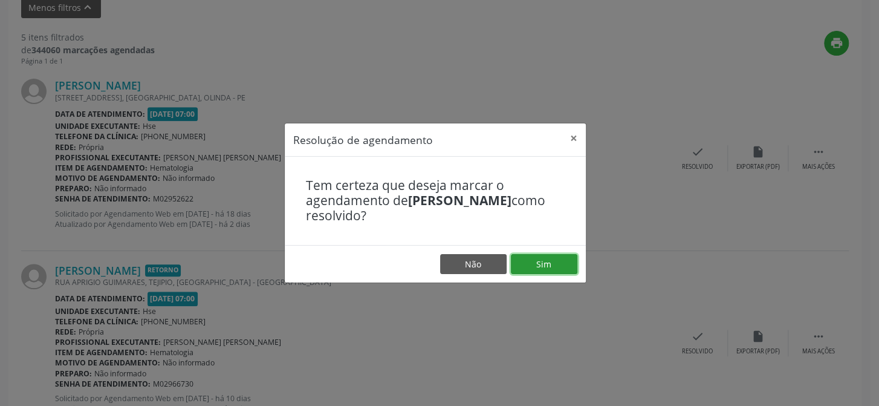
click at [562, 265] on button "Sim" at bounding box center [544, 264] width 66 height 21
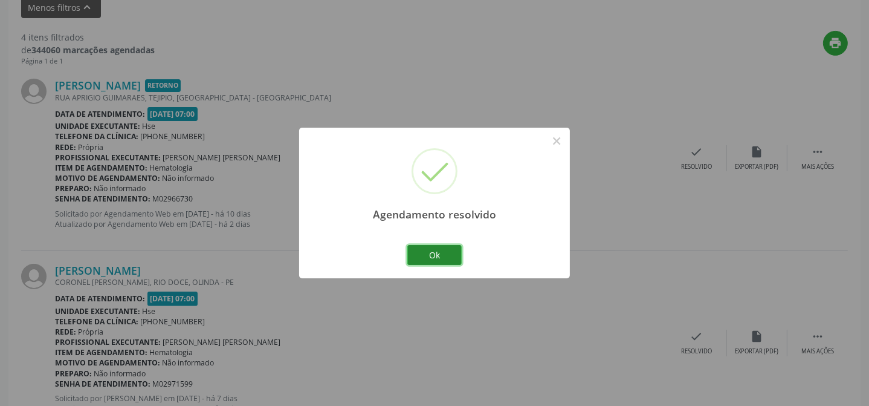
click at [441, 255] on button "Ok" at bounding box center [434, 255] width 54 height 21
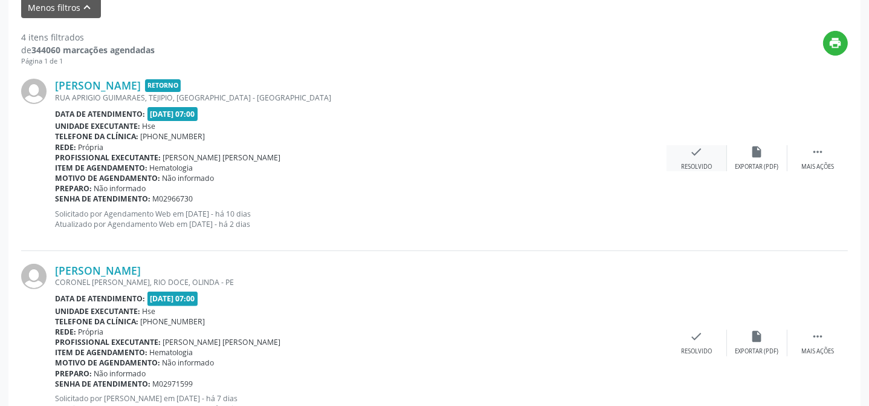
click at [692, 157] on div "check Resolvido" at bounding box center [697, 158] width 60 height 26
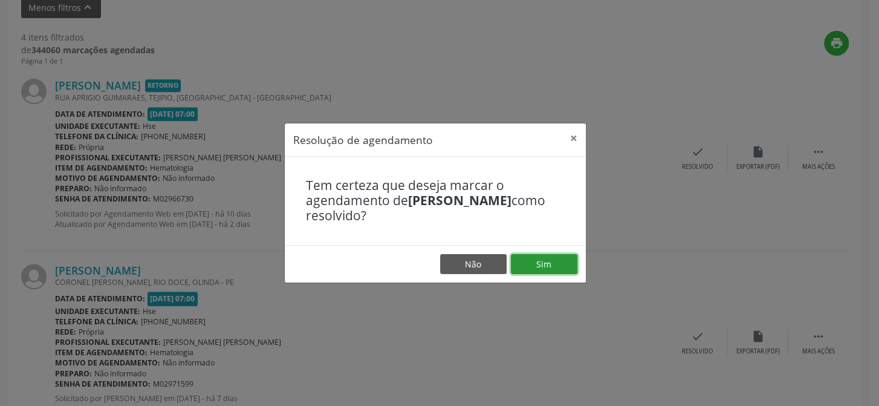
click at [555, 254] on button "Sim" at bounding box center [544, 264] width 66 height 21
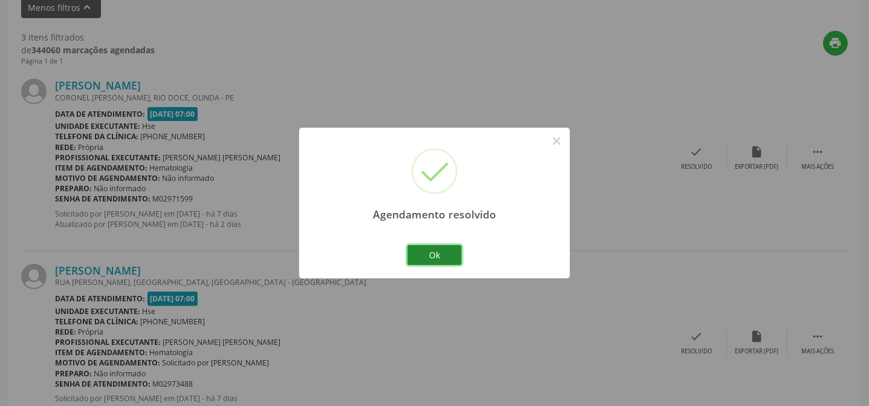
click at [451, 257] on button "Ok" at bounding box center [434, 255] width 54 height 21
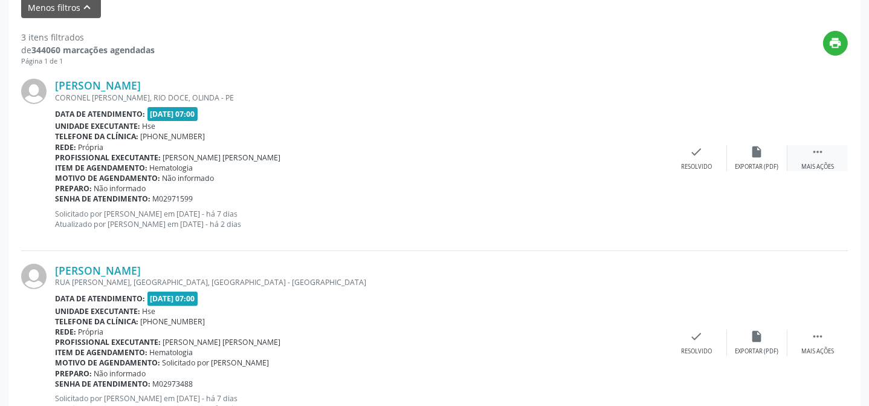
click at [819, 157] on icon "" at bounding box center [817, 151] width 13 height 13
click at [752, 167] on div "Não compareceu" at bounding box center [756, 167] width 51 height 8
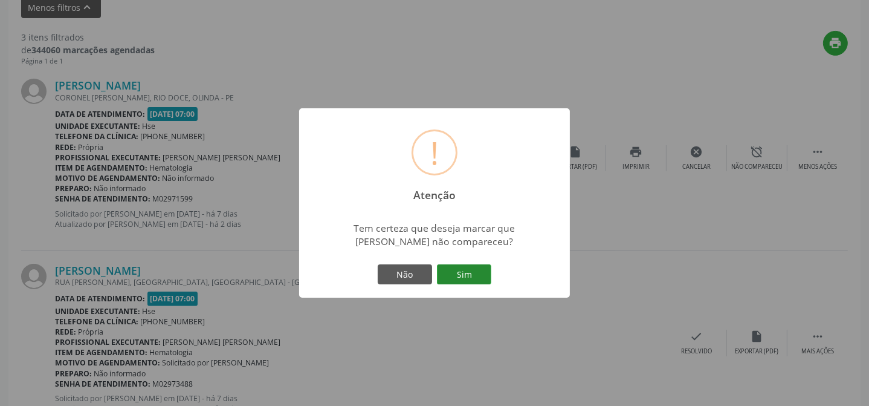
click at [453, 283] on button "Sim" at bounding box center [464, 274] width 54 height 21
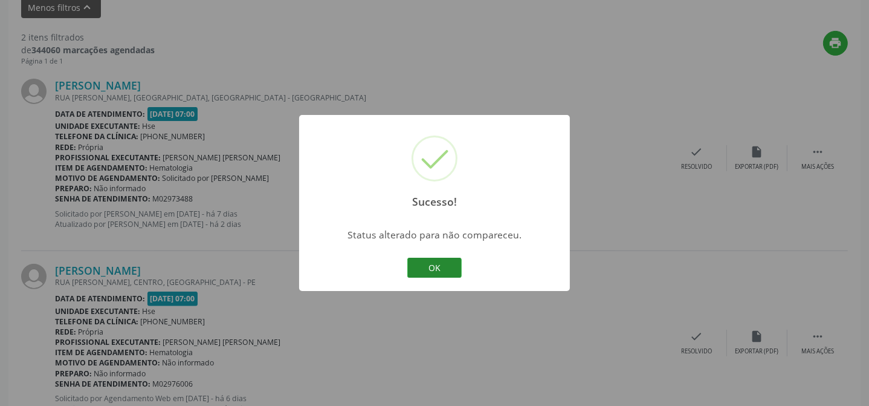
click at [445, 264] on button "OK" at bounding box center [434, 267] width 54 height 21
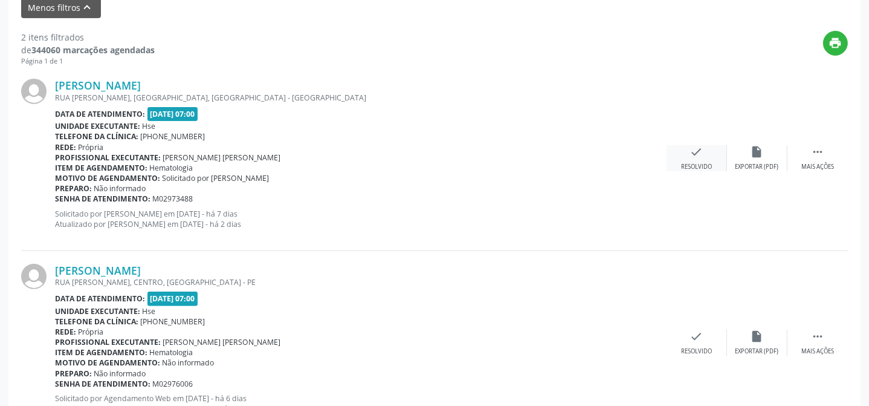
click at [691, 164] on div "Resolvido" at bounding box center [696, 167] width 31 height 8
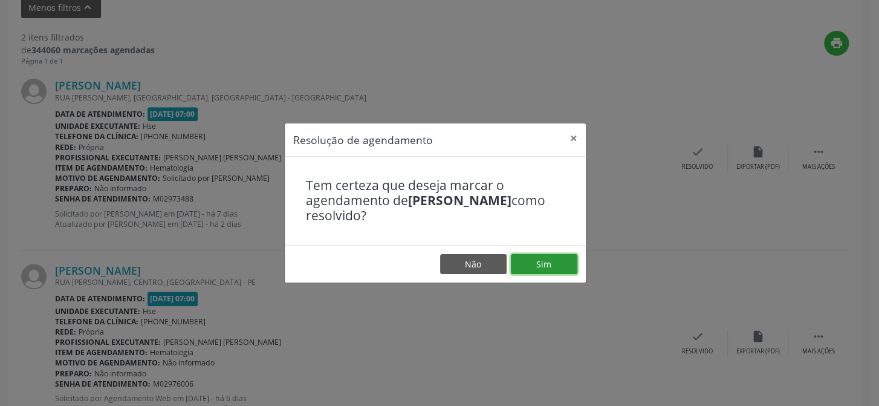
click at [557, 258] on button "Sim" at bounding box center [544, 264] width 66 height 21
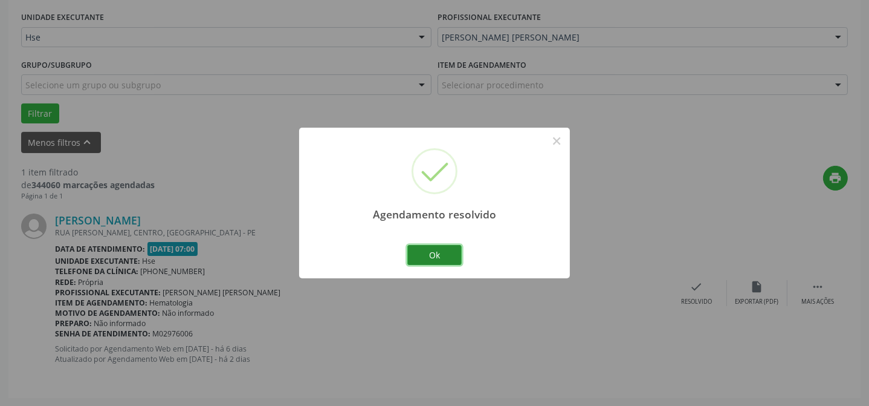
click at [427, 254] on button "Ok" at bounding box center [434, 255] width 54 height 21
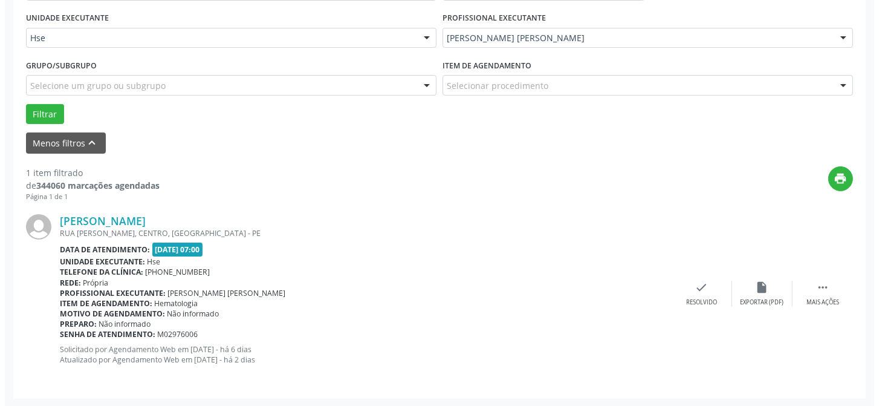
scroll to position [277, 0]
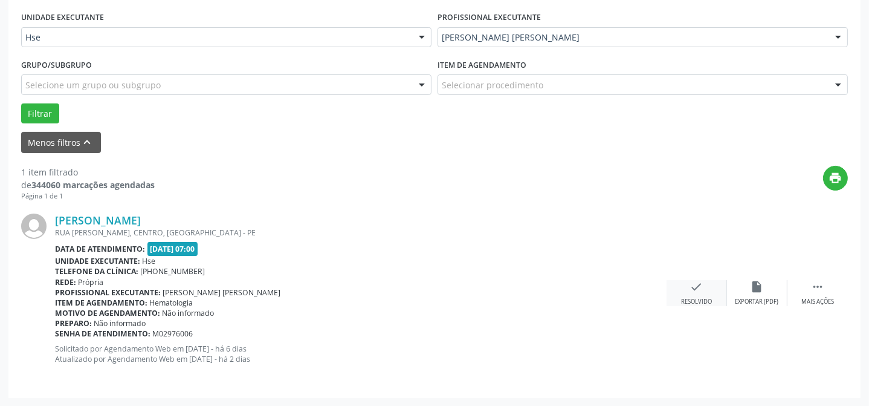
click at [696, 286] on icon "check" at bounding box center [696, 286] width 13 height 13
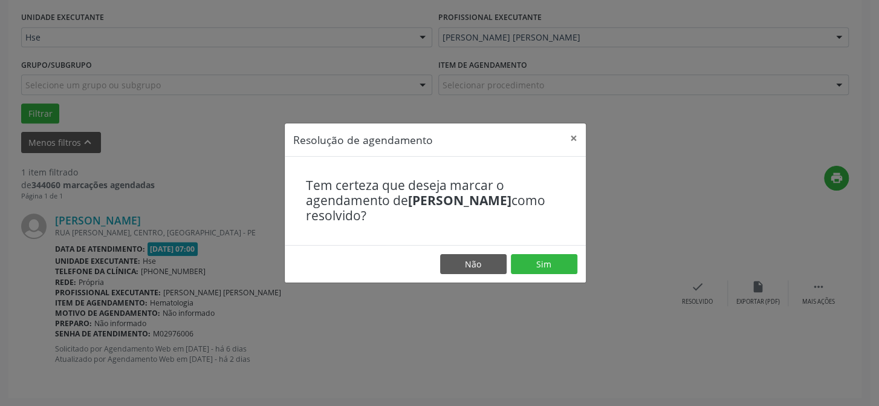
click at [549, 242] on div "Tem certeza que deseja marcar o agendamento de [PERSON_NAME] como resolvido?" at bounding box center [435, 201] width 301 height 88
click at [553, 262] on button "Sim" at bounding box center [544, 264] width 66 height 21
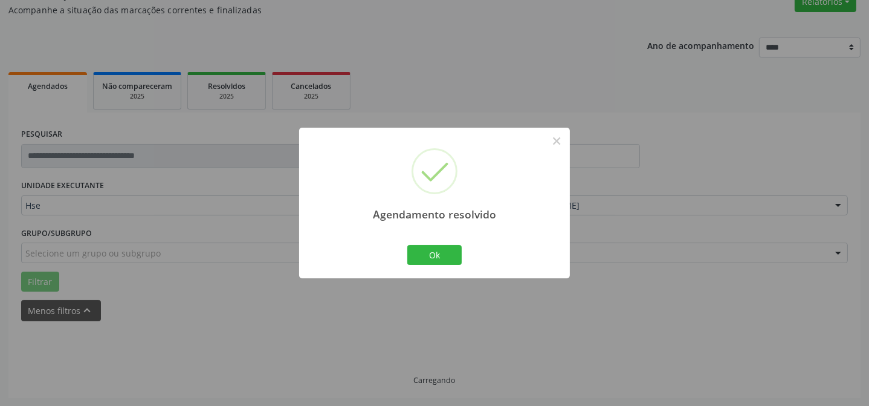
scroll to position [82, 0]
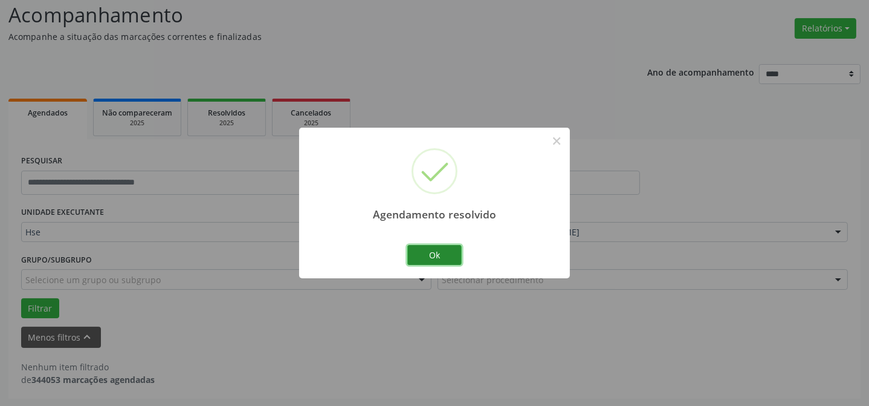
click at [429, 247] on button "Ok" at bounding box center [434, 255] width 54 height 21
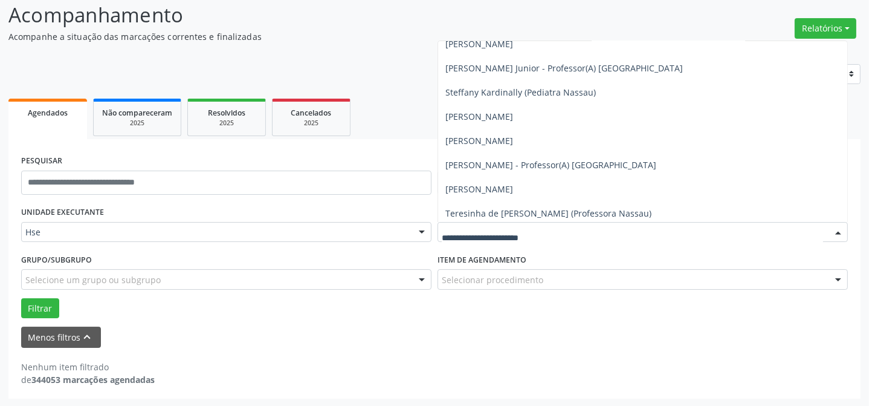
scroll to position [8627, 0]
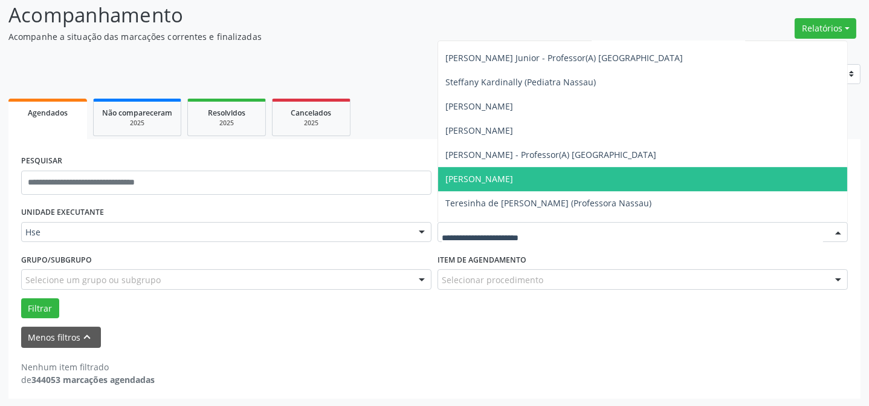
click at [615, 169] on span "[PERSON_NAME]" at bounding box center [642, 179] width 409 height 24
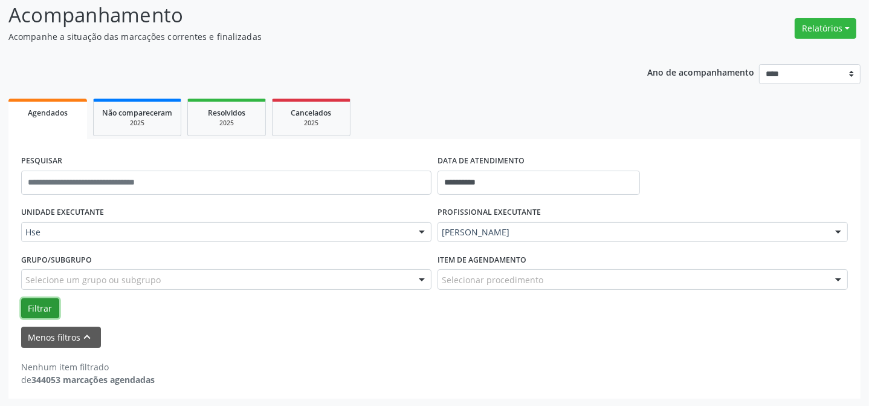
click at [30, 308] on button "Filtrar" at bounding box center [40, 308] width 38 height 21
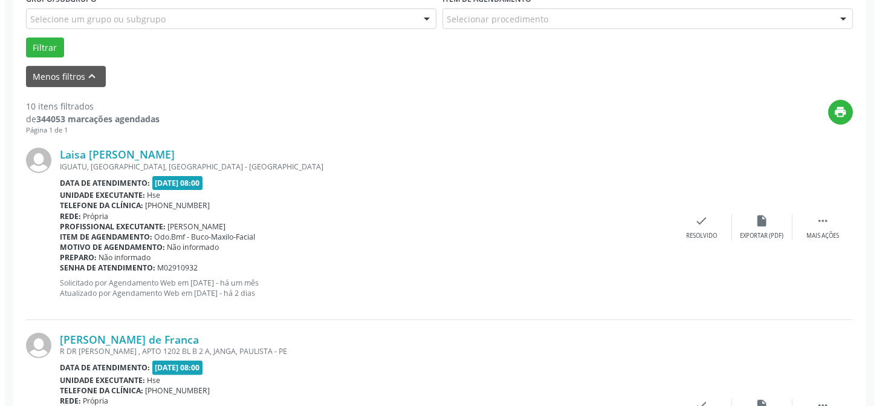
scroll to position [357, 0]
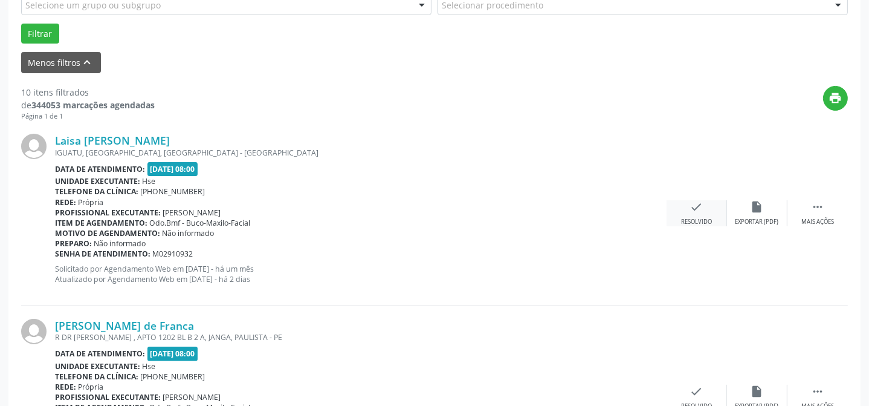
click at [707, 209] on div "check Resolvido" at bounding box center [697, 213] width 60 height 26
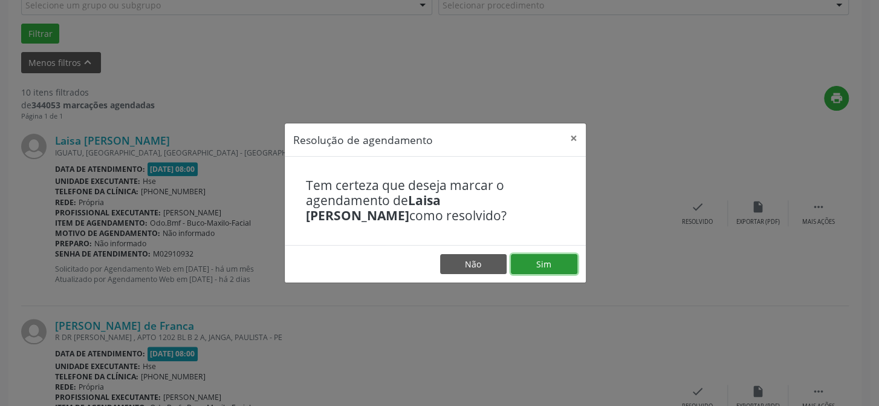
click at [537, 260] on button "Sim" at bounding box center [544, 264] width 66 height 21
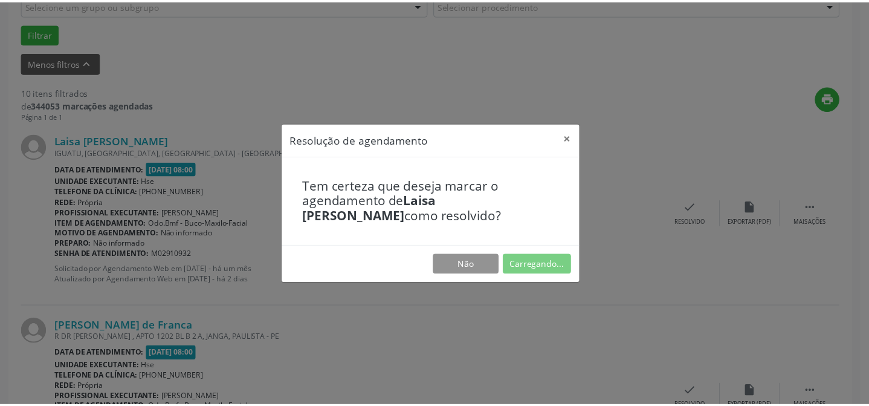
scroll to position [109, 0]
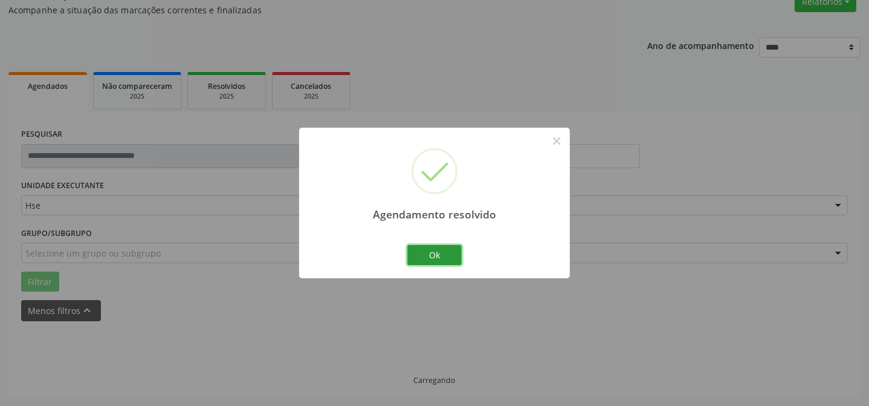
click at [452, 254] on button "Ok" at bounding box center [434, 255] width 54 height 21
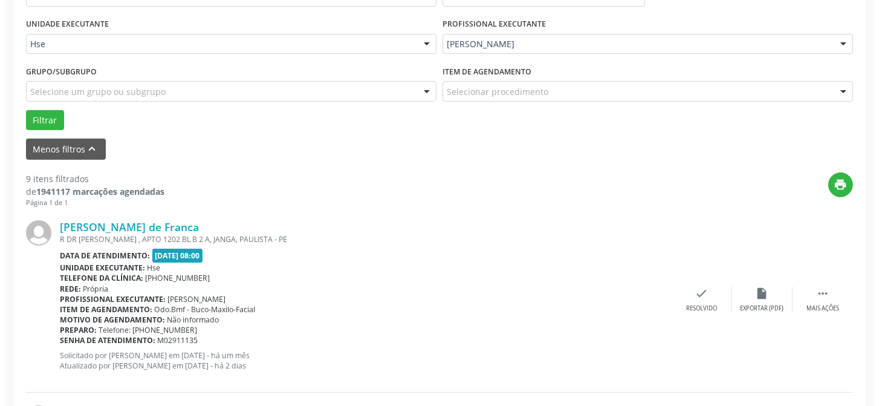
scroll to position [383, 0]
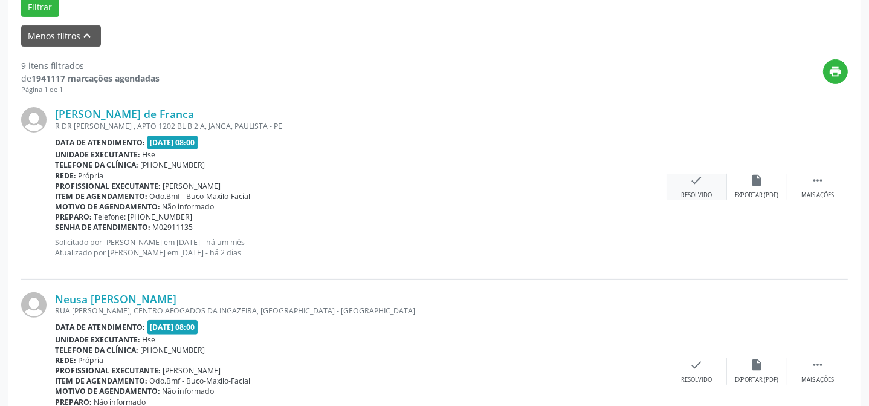
click at [696, 178] on icon "check" at bounding box center [696, 179] width 13 height 13
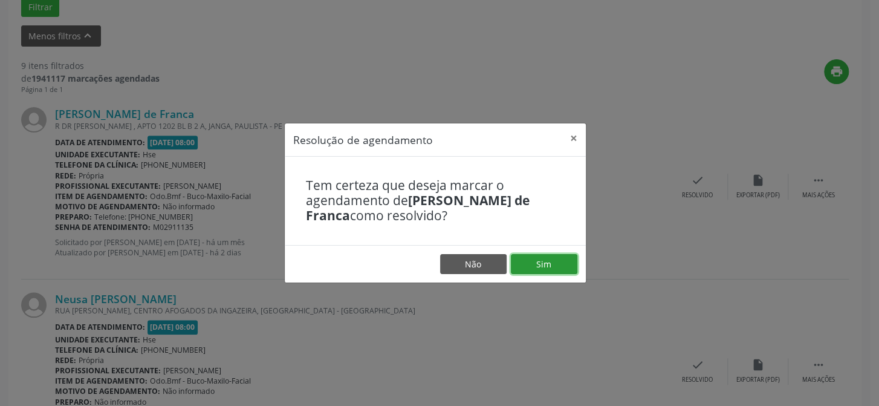
click at [567, 267] on button "Sim" at bounding box center [544, 264] width 66 height 21
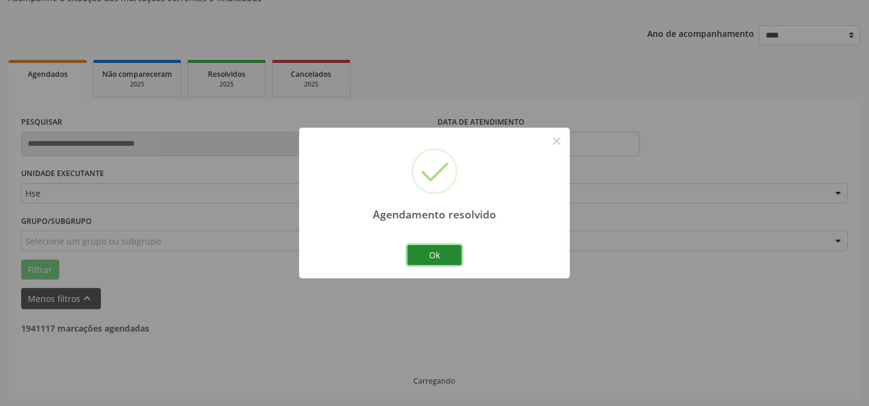
click at [449, 258] on button "Ok" at bounding box center [434, 255] width 54 height 21
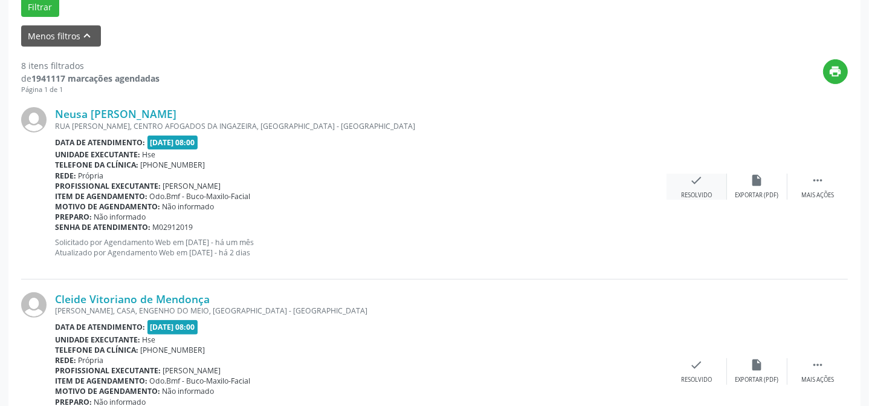
click at [704, 191] on div "Resolvido" at bounding box center [696, 195] width 31 height 8
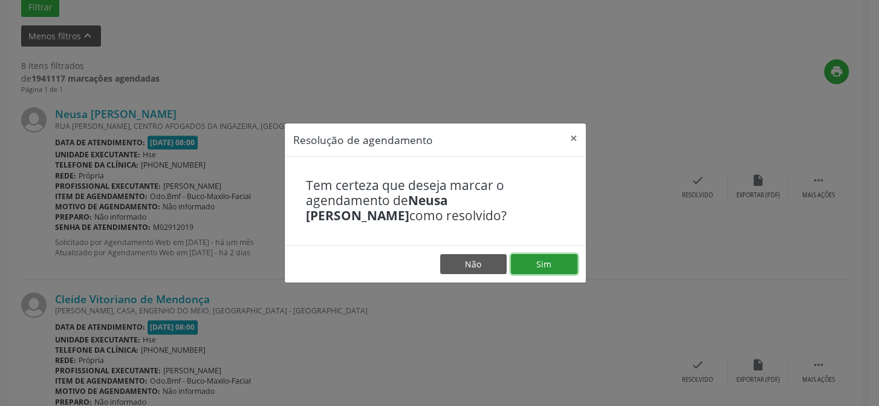
click at [558, 265] on button "Sim" at bounding box center [544, 264] width 66 height 21
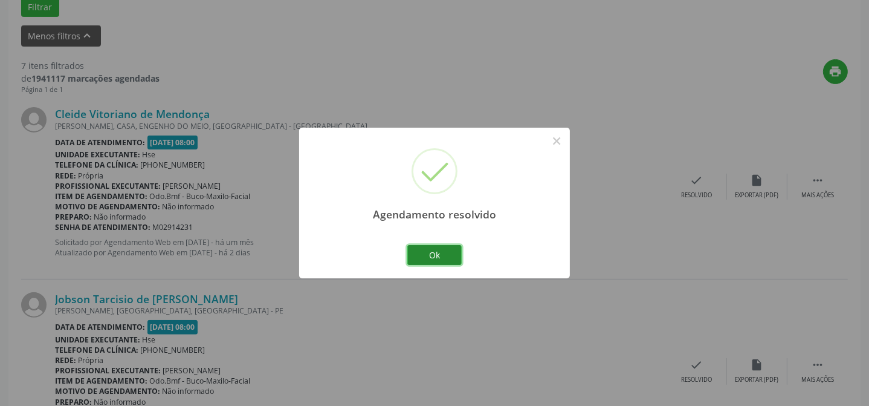
click at [453, 257] on button "Ok" at bounding box center [434, 255] width 54 height 21
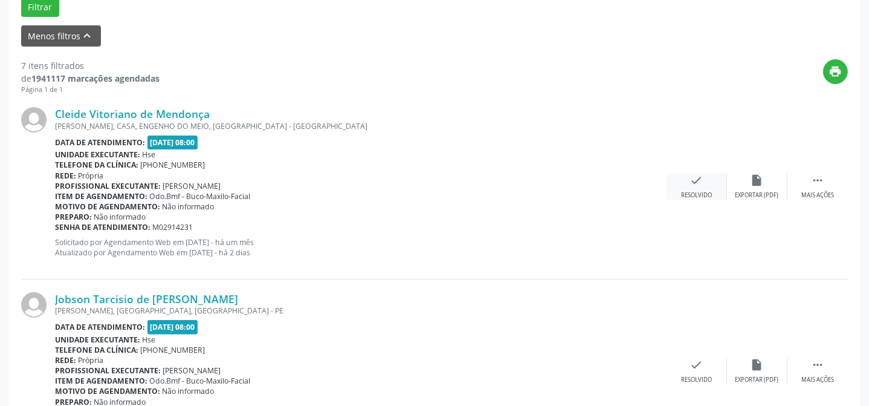
click at [702, 193] on div "Resolvido" at bounding box center [696, 195] width 31 height 8
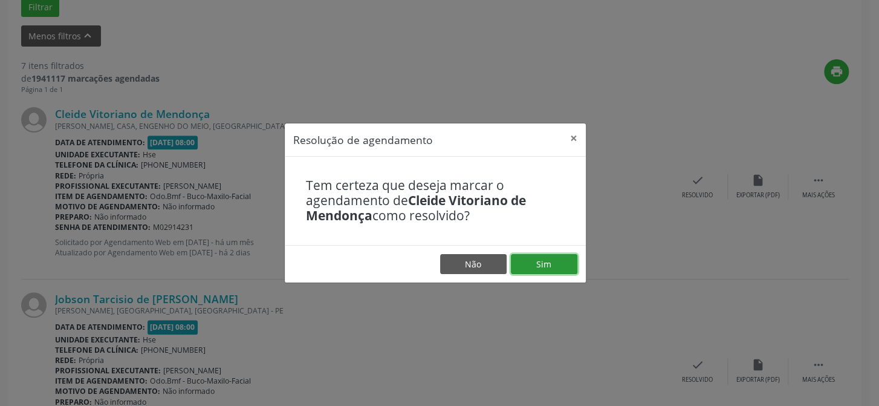
click at [562, 261] on button "Sim" at bounding box center [544, 264] width 66 height 21
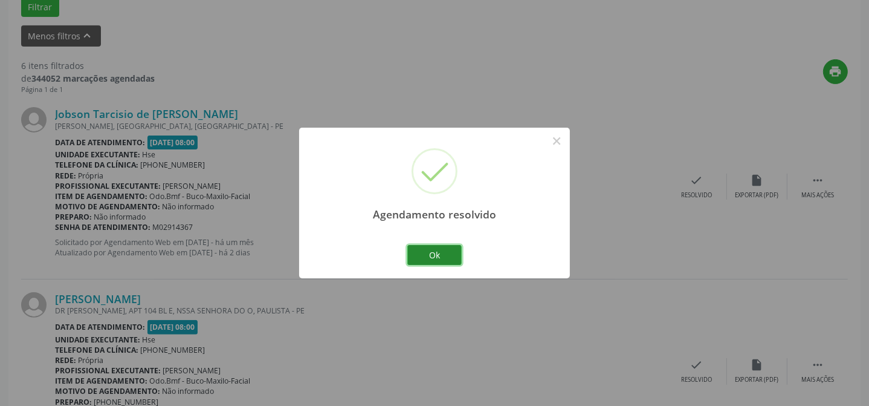
click at [453, 255] on button "Ok" at bounding box center [434, 255] width 54 height 21
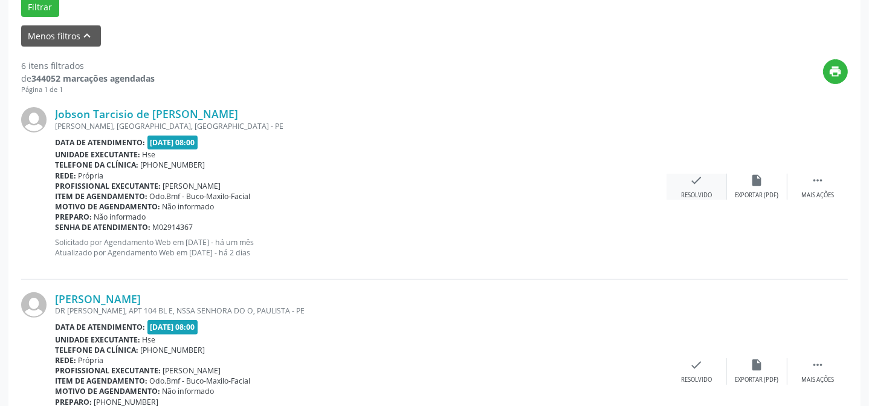
click at [708, 180] on div "check Resolvido" at bounding box center [697, 186] width 60 height 26
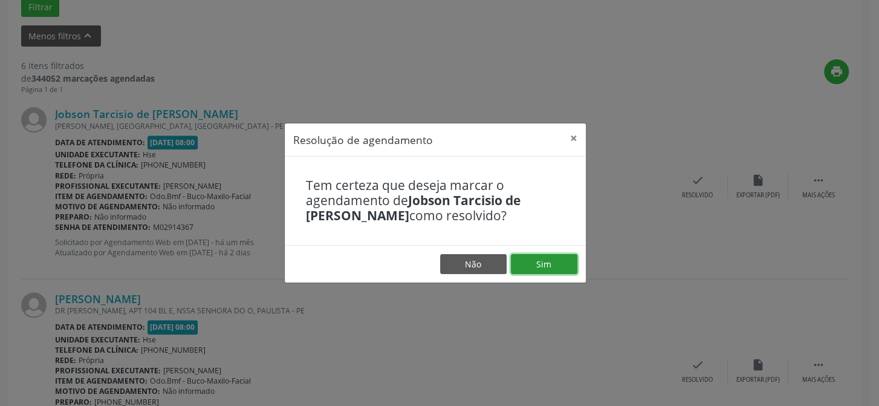
click at [557, 259] on button "Sim" at bounding box center [544, 264] width 66 height 21
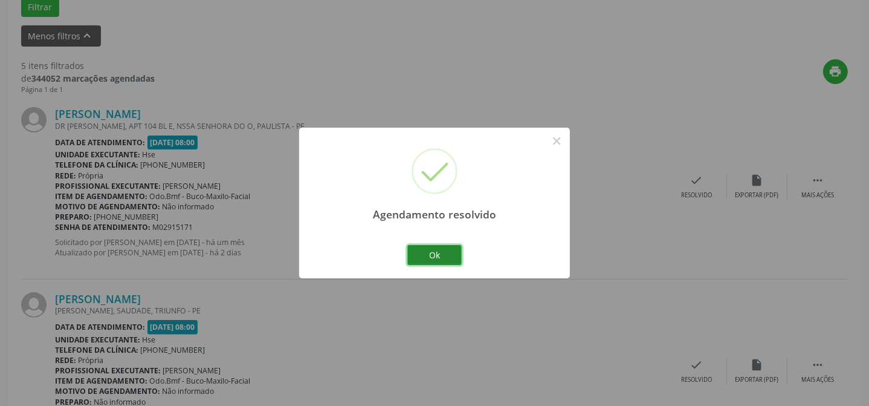
click at [448, 259] on button "Ok" at bounding box center [434, 255] width 54 height 21
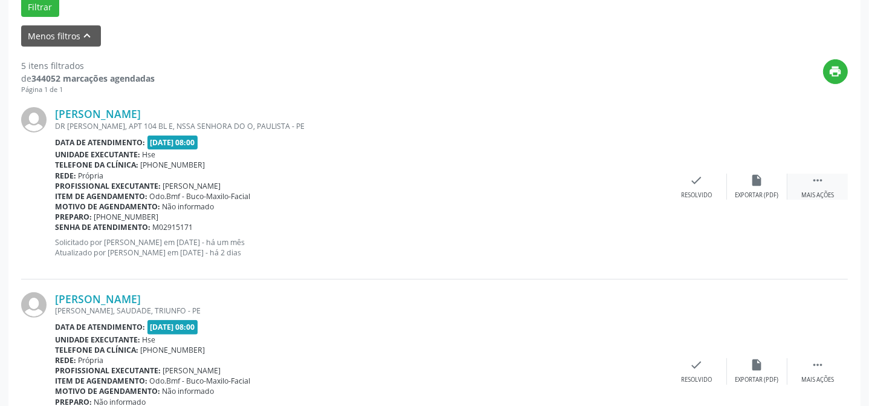
click at [823, 181] on icon "" at bounding box center [817, 179] width 13 height 13
click at [767, 191] on div "Não compareceu" at bounding box center [756, 195] width 51 height 8
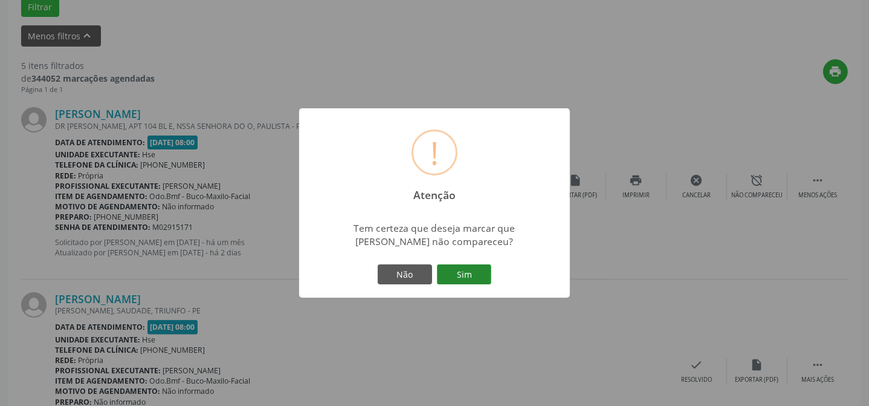
click at [481, 280] on button "Sim" at bounding box center [464, 274] width 54 height 21
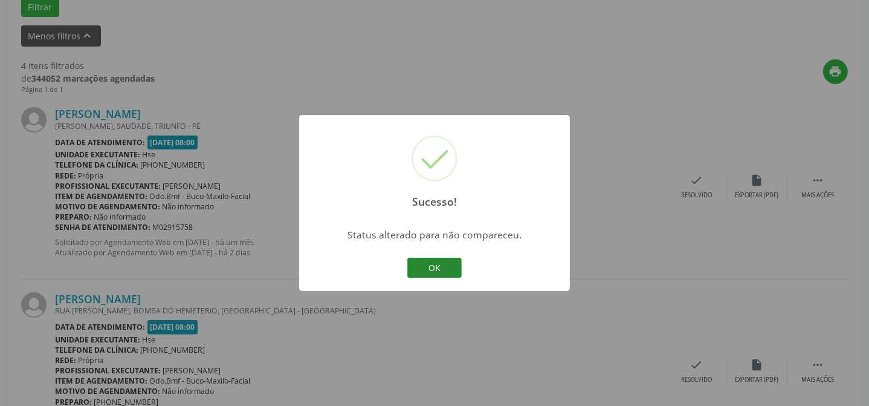
click at [448, 265] on button "OK" at bounding box center [434, 267] width 54 height 21
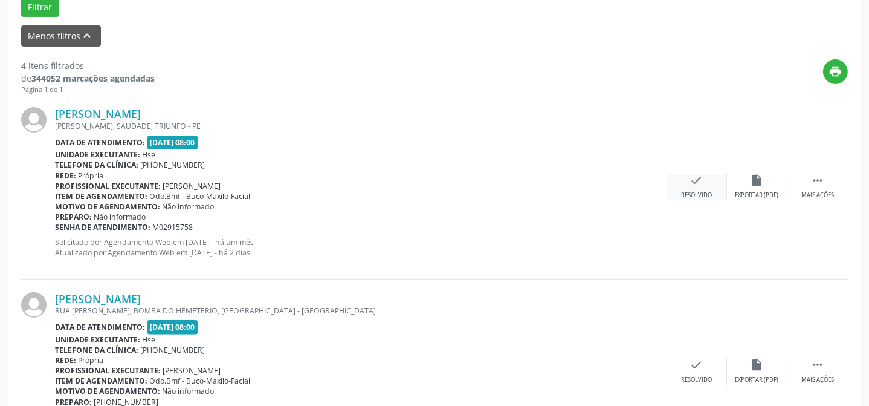
click at [703, 186] on icon "check" at bounding box center [696, 179] width 13 height 13
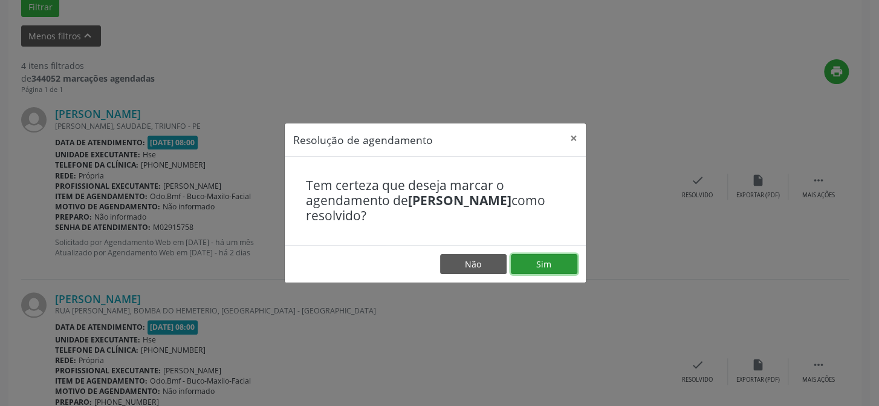
click at [558, 259] on button "Sim" at bounding box center [544, 264] width 66 height 21
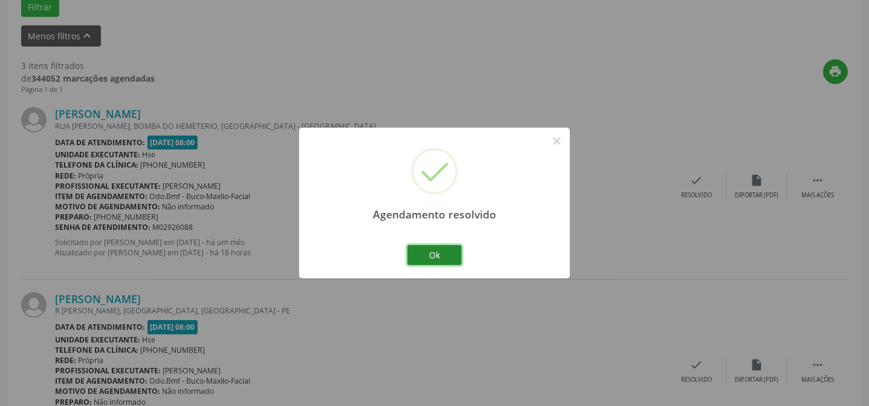
click at [452, 256] on button "Ok" at bounding box center [434, 255] width 54 height 21
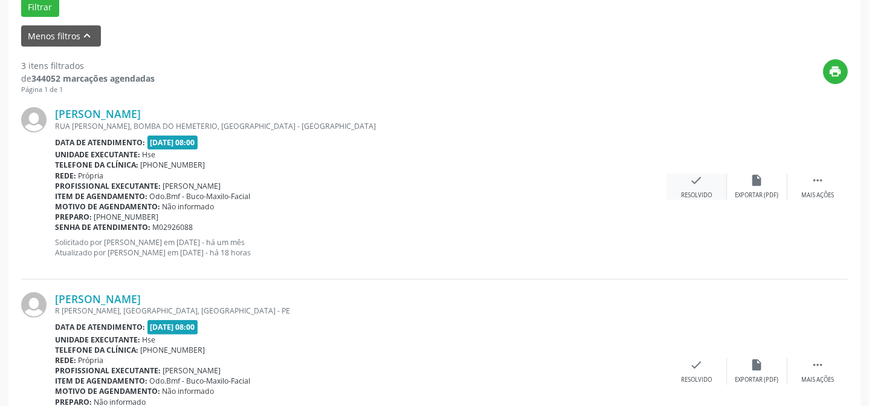
click at [696, 183] on icon "check" at bounding box center [696, 179] width 13 height 13
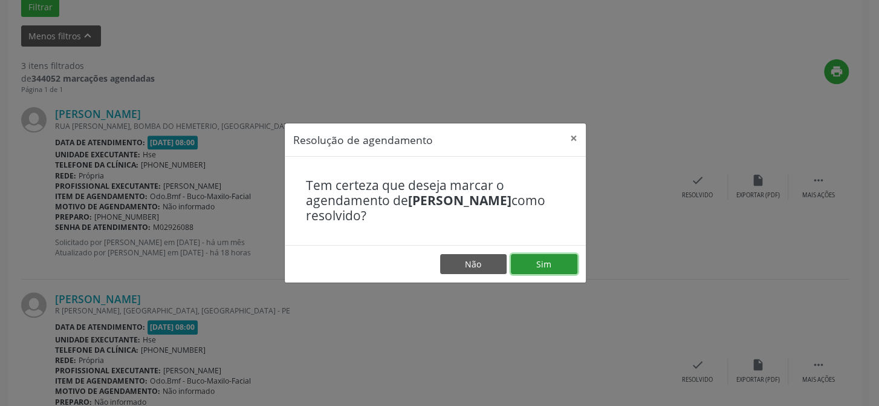
click at [542, 262] on button "Sim" at bounding box center [544, 264] width 66 height 21
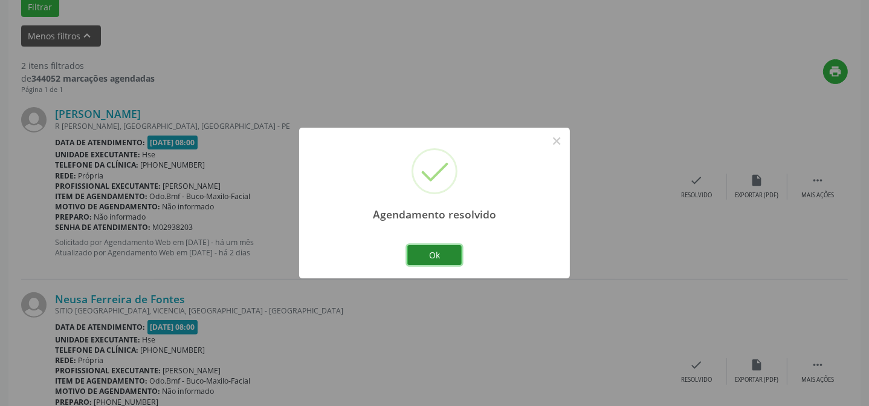
click at [441, 257] on button "Ok" at bounding box center [434, 255] width 54 height 21
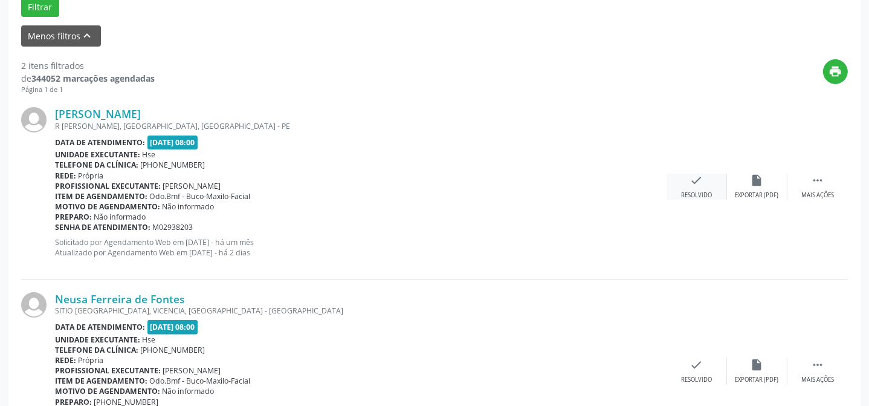
click at [708, 183] on div "check Resolvido" at bounding box center [697, 186] width 60 height 26
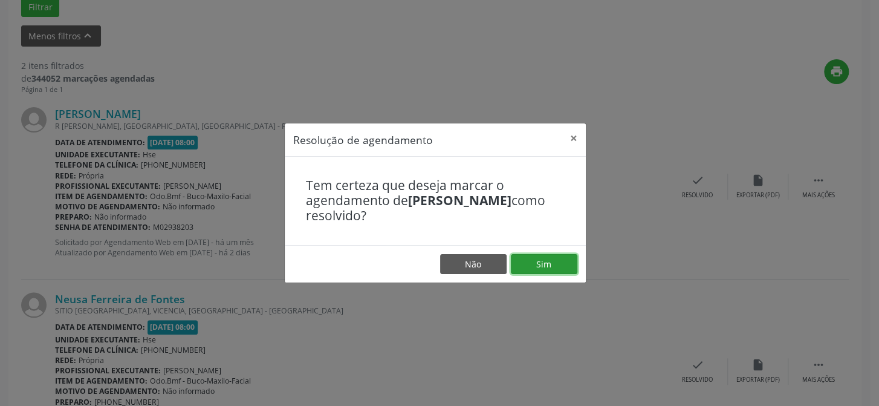
click at [555, 268] on button "Sim" at bounding box center [544, 264] width 66 height 21
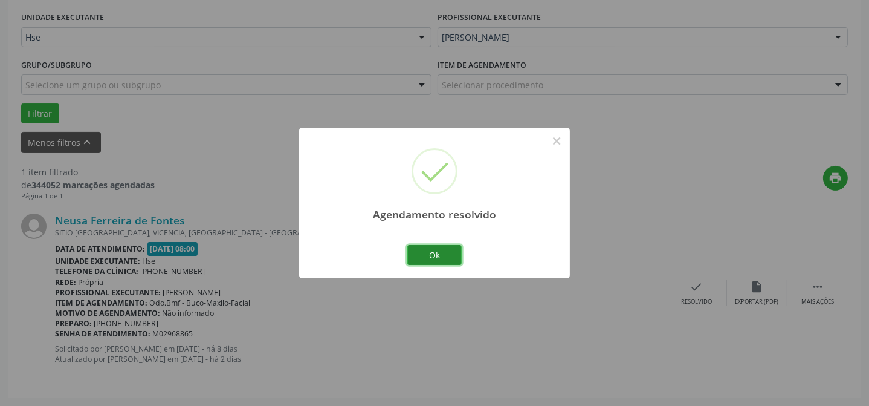
click at [450, 252] on button "Ok" at bounding box center [434, 255] width 54 height 21
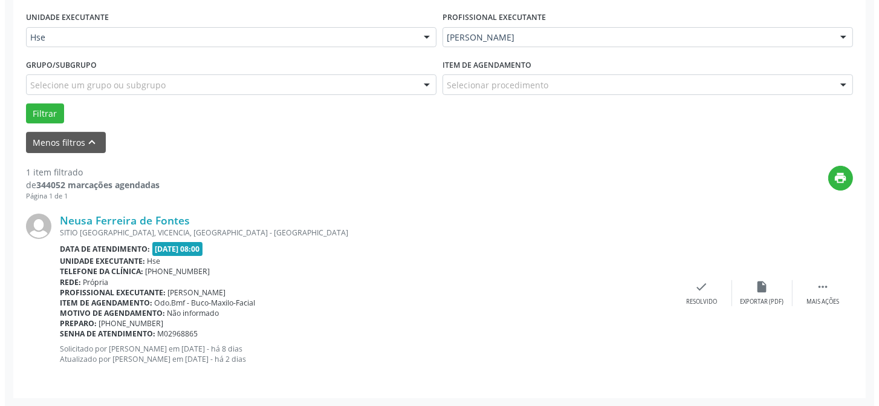
scroll to position [276, 0]
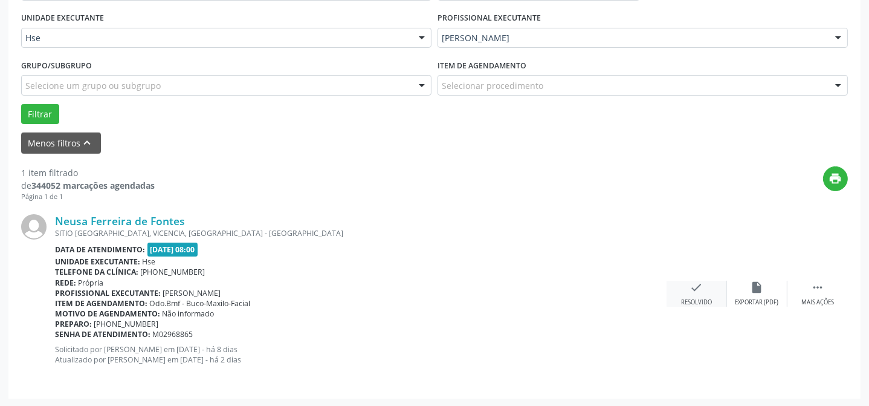
click at [707, 296] on div "check Resolvido" at bounding box center [697, 293] width 60 height 26
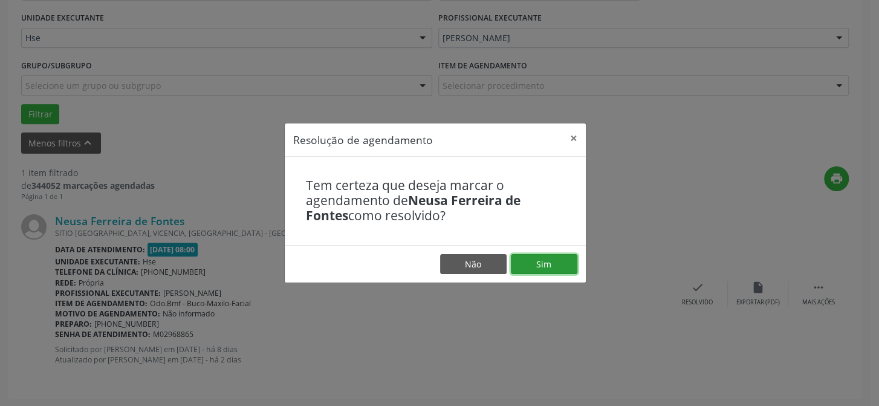
click at [542, 261] on button "Sim" at bounding box center [544, 264] width 66 height 21
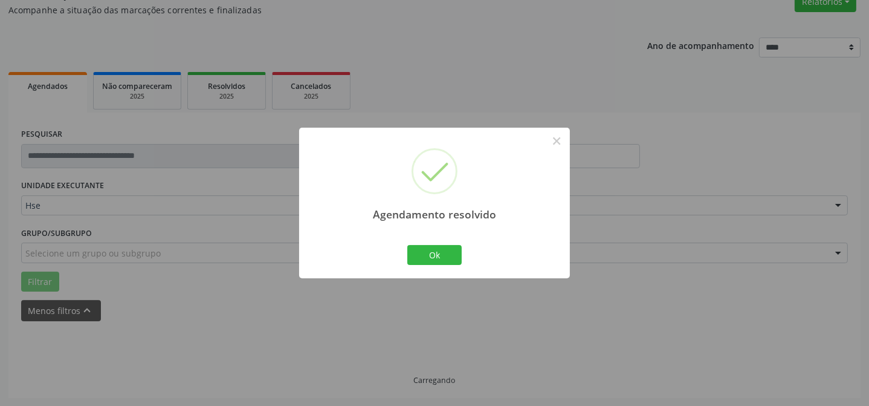
scroll to position [82, 0]
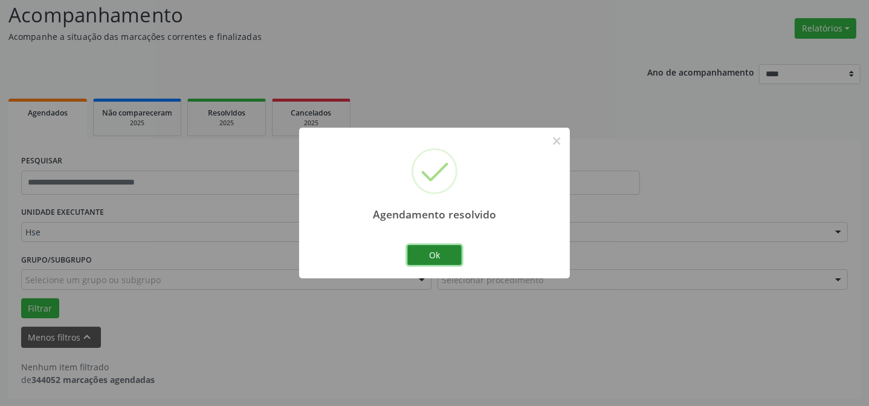
click at [433, 257] on button "Ok" at bounding box center [434, 255] width 54 height 21
